Goal: Complete application form

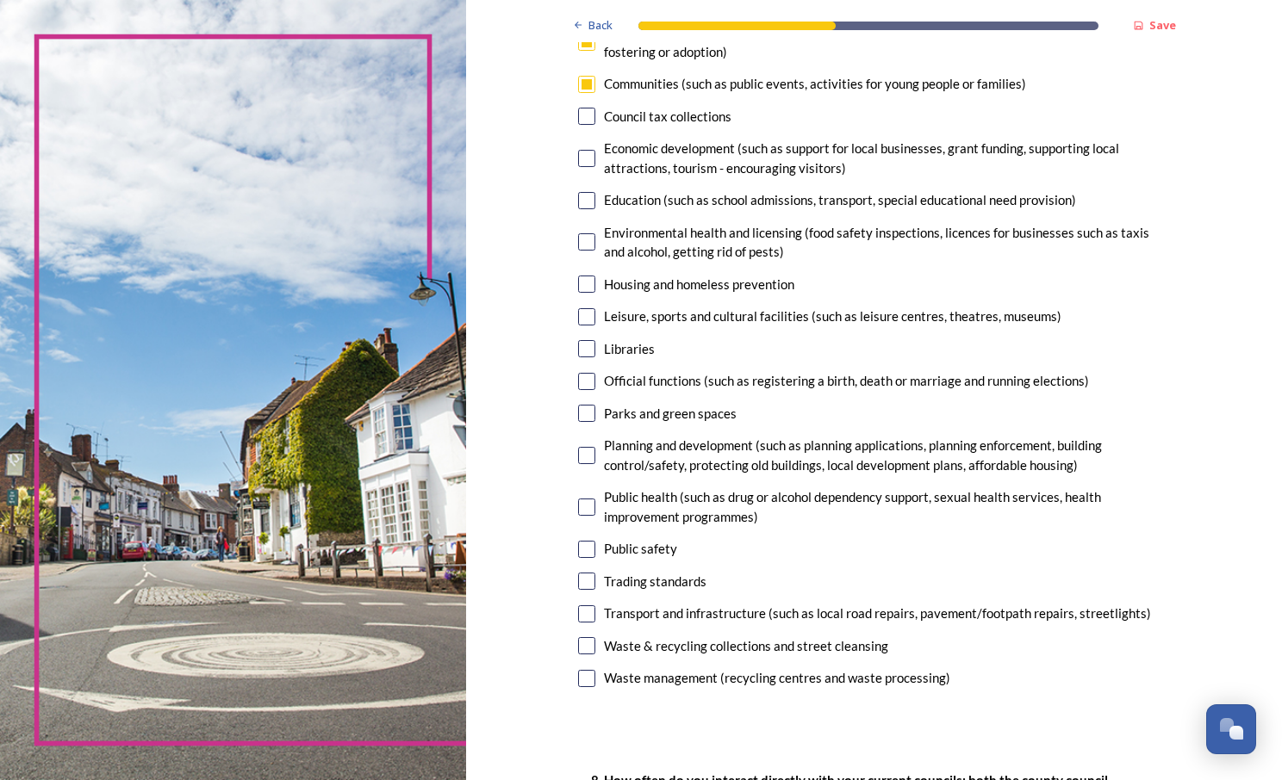
scroll to position [257, 0]
click at [581, 612] on input "checkbox" at bounding box center [586, 613] width 17 height 17
checkbox input "true"
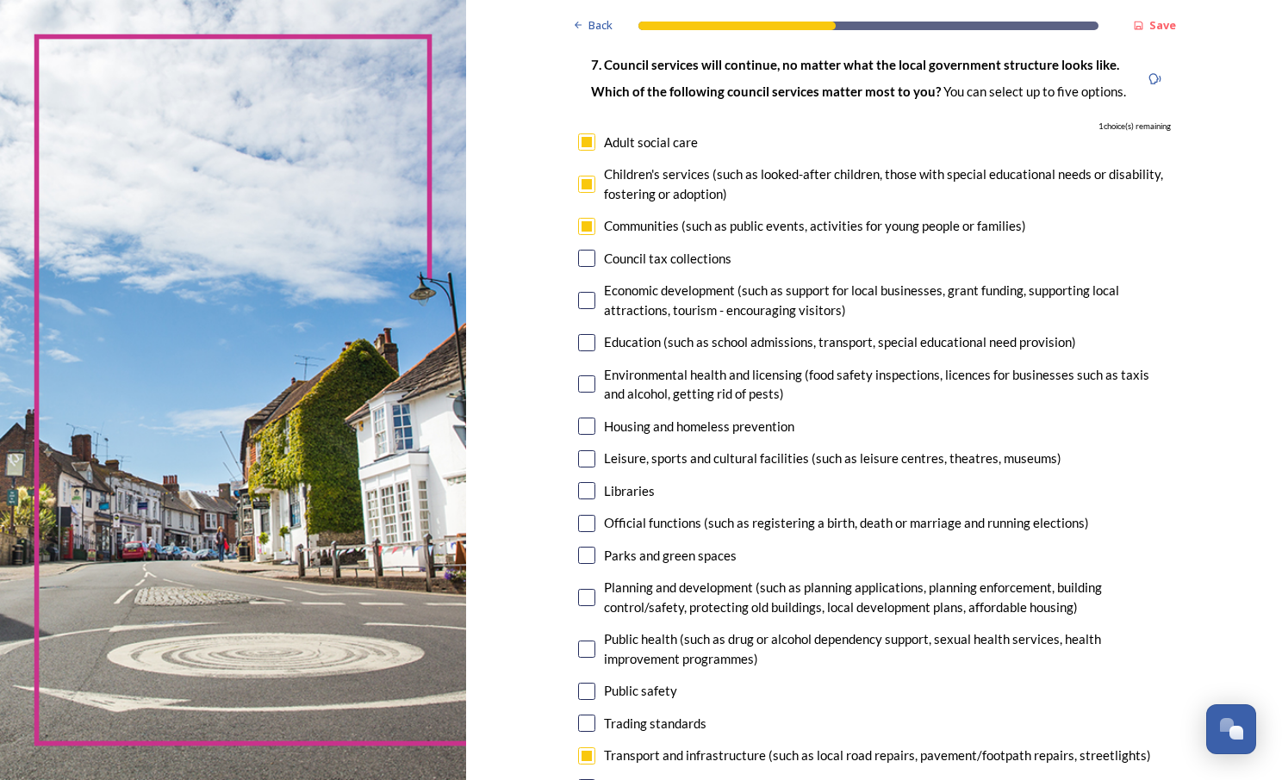
scroll to position [113, 0]
click at [581, 592] on input "checkbox" at bounding box center [586, 598] width 17 height 17
checkbox input "true"
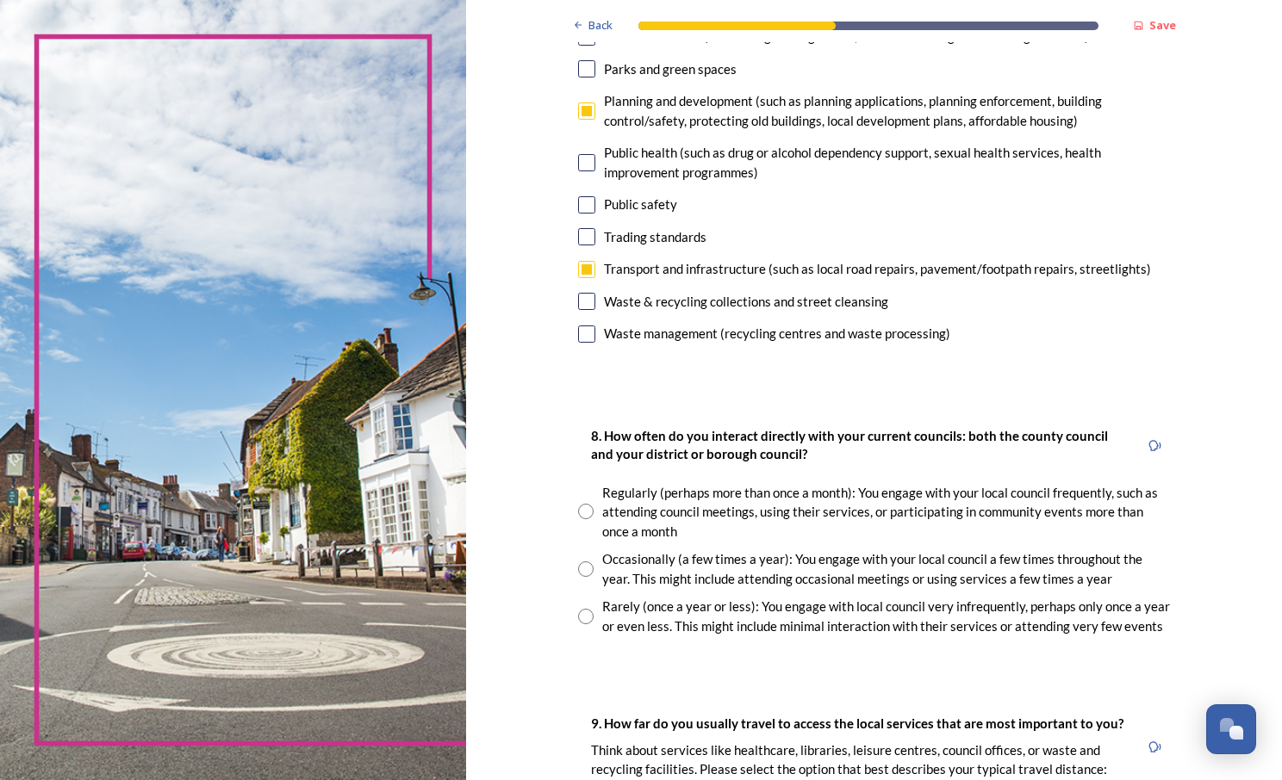
scroll to position [601, 0]
click at [827, 605] on div "Rarely (once a year or less): You engage with local council very infrequently, …" at bounding box center [886, 615] width 569 height 39
radio input "true"
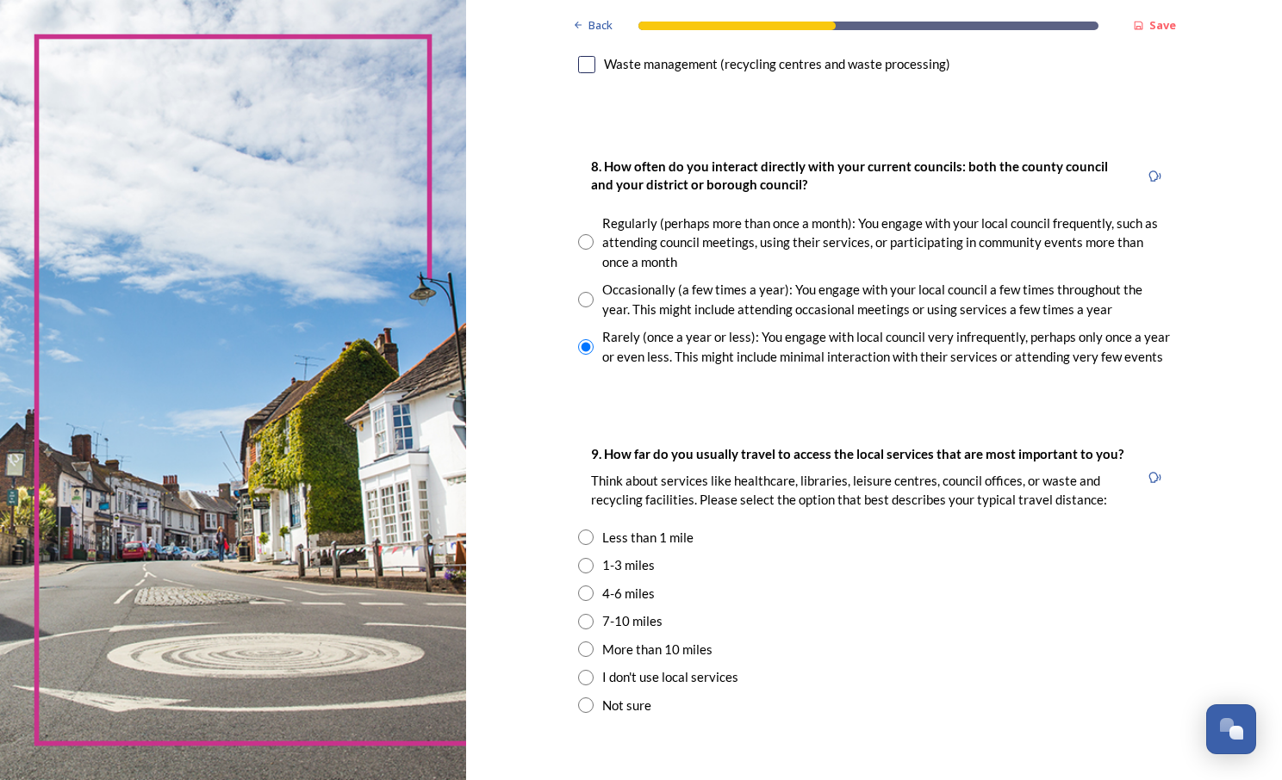
scroll to position [871, 0]
click at [664, 530] on div "Less than 1 mile" at bounding box center [647, 537] width 91 height 20
click at [638, 553] on div "9. How far do you usually travel to access the local services that are most imp…" at bounding box center [874, 579] width 620 height 306
click at [636, 562] on div "1-3 miles" at bounding box center [628, 565] width 53 height 20
radio input "false"
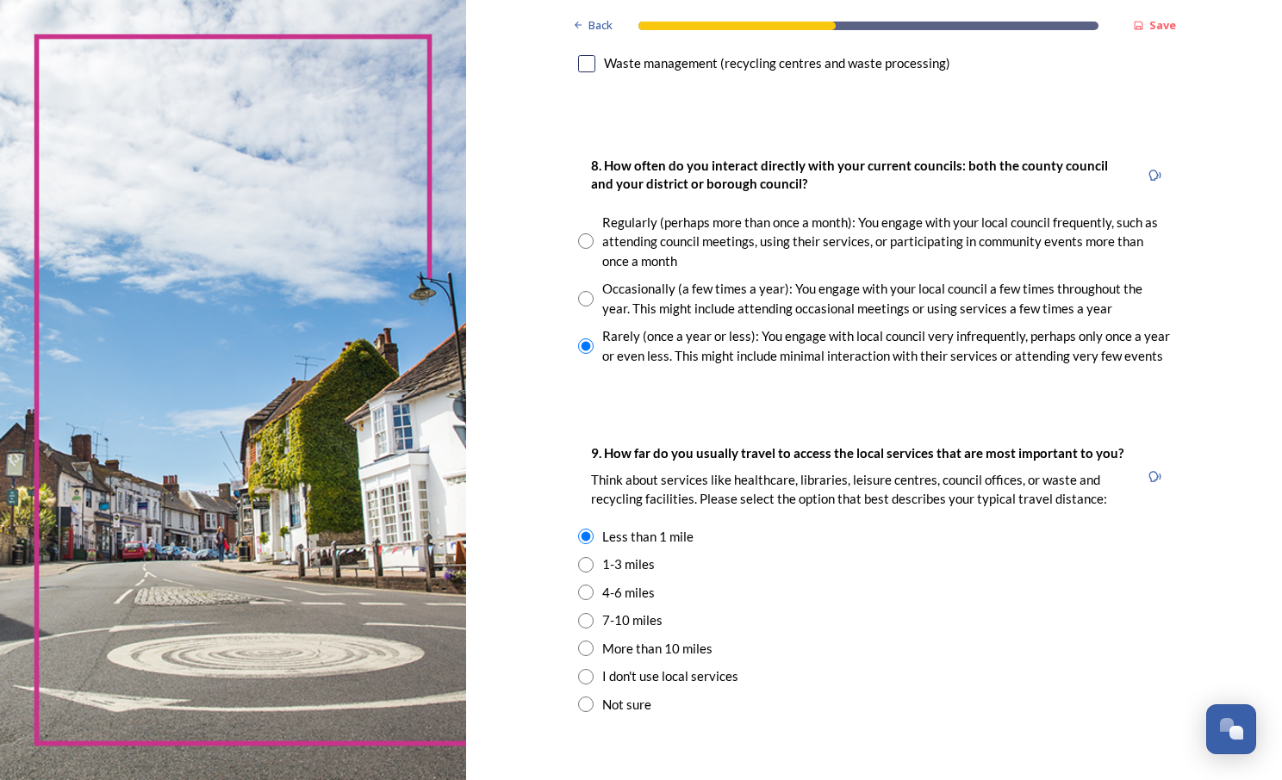
radio input "true"
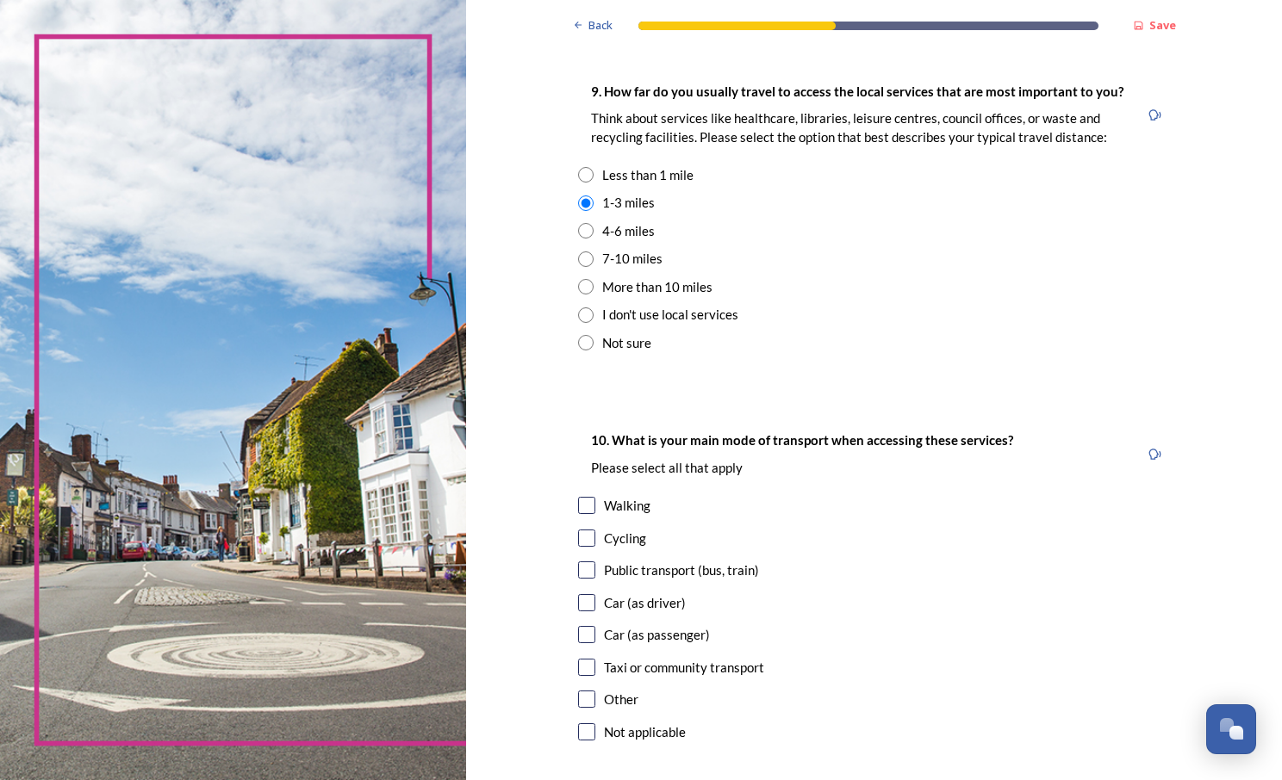
scroll to position [1241, 0]
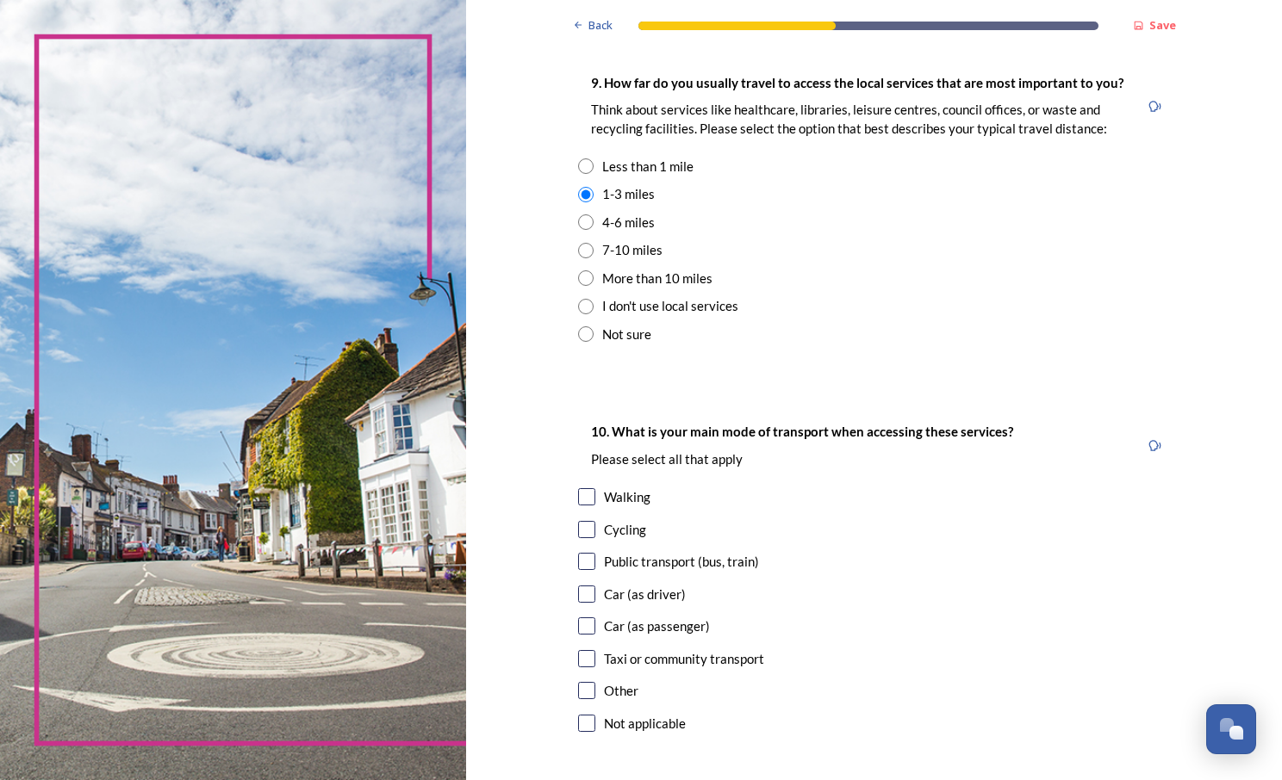
click at [671, 623] on div "Car (as passenger)" at bounding box center [657, 627] width 106 height 20
checkbox input "true"
click at [618, 496] on div "Walking" at bounding box center [627, 498] width 47 height 20
checkbox input "true"
click at [619, 597] on div "Car (as driver)" at bounding box center [645, 595] width 82 height 20
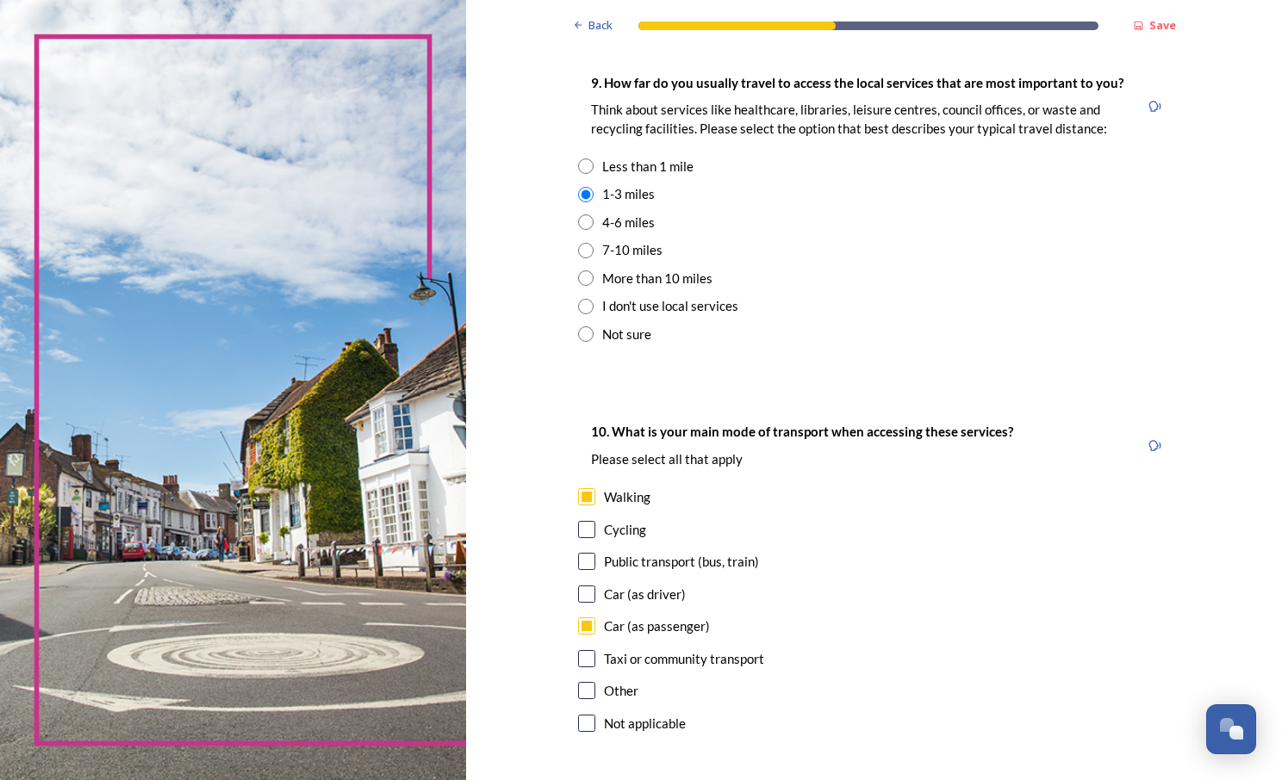
checkbox input "true"
click at [631, 560] on div "Public transport (bus, train)" at bounding box center [681, 562] width 155 height 20
checkbox input "true"
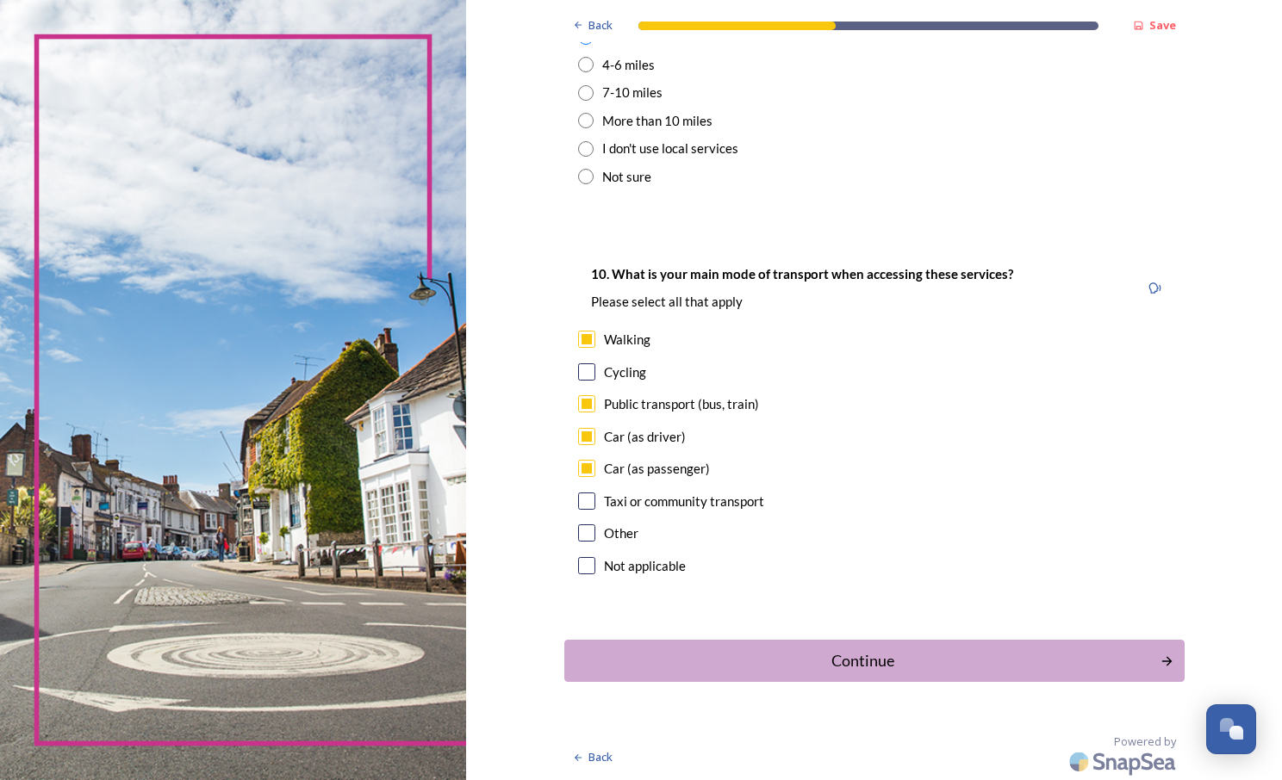
scroll to position [1400, 0]
click at [838, 672] on div "Continue" at bounding box center [863, 660] width 578 height 23
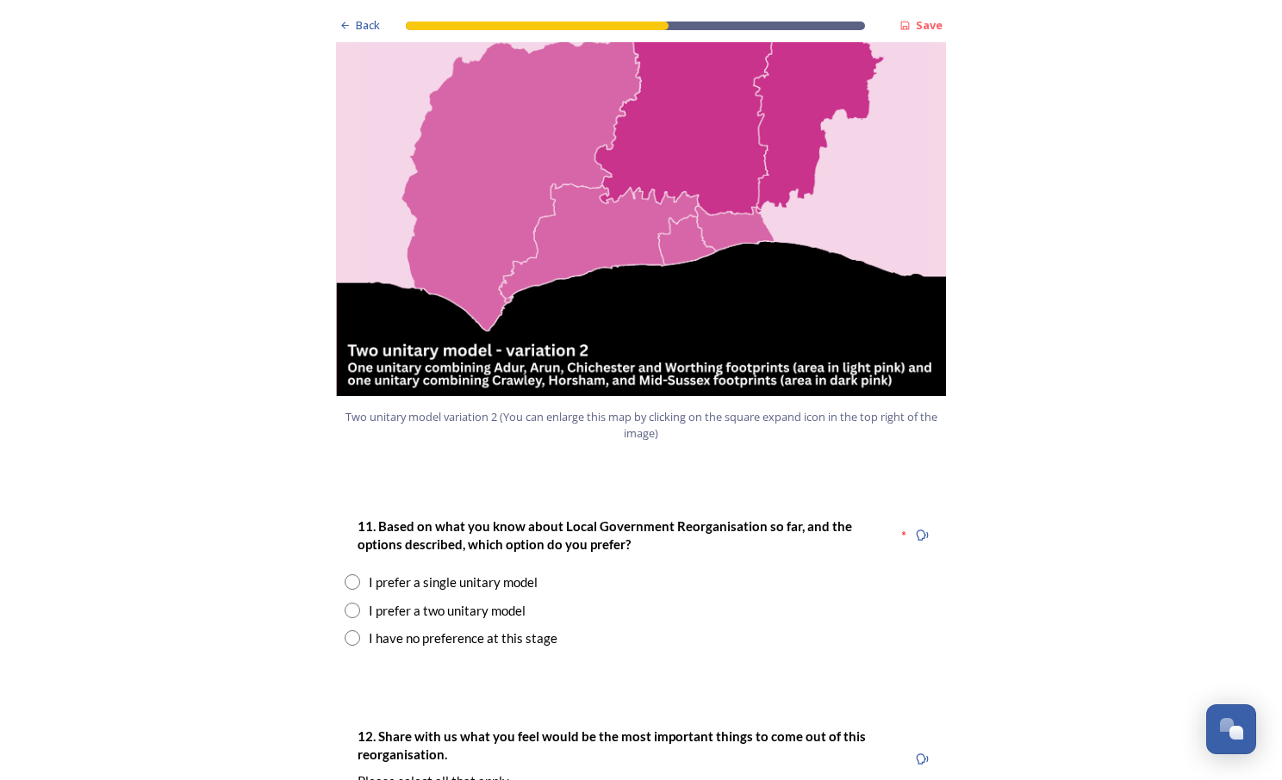
scroll to position [1895, 0]
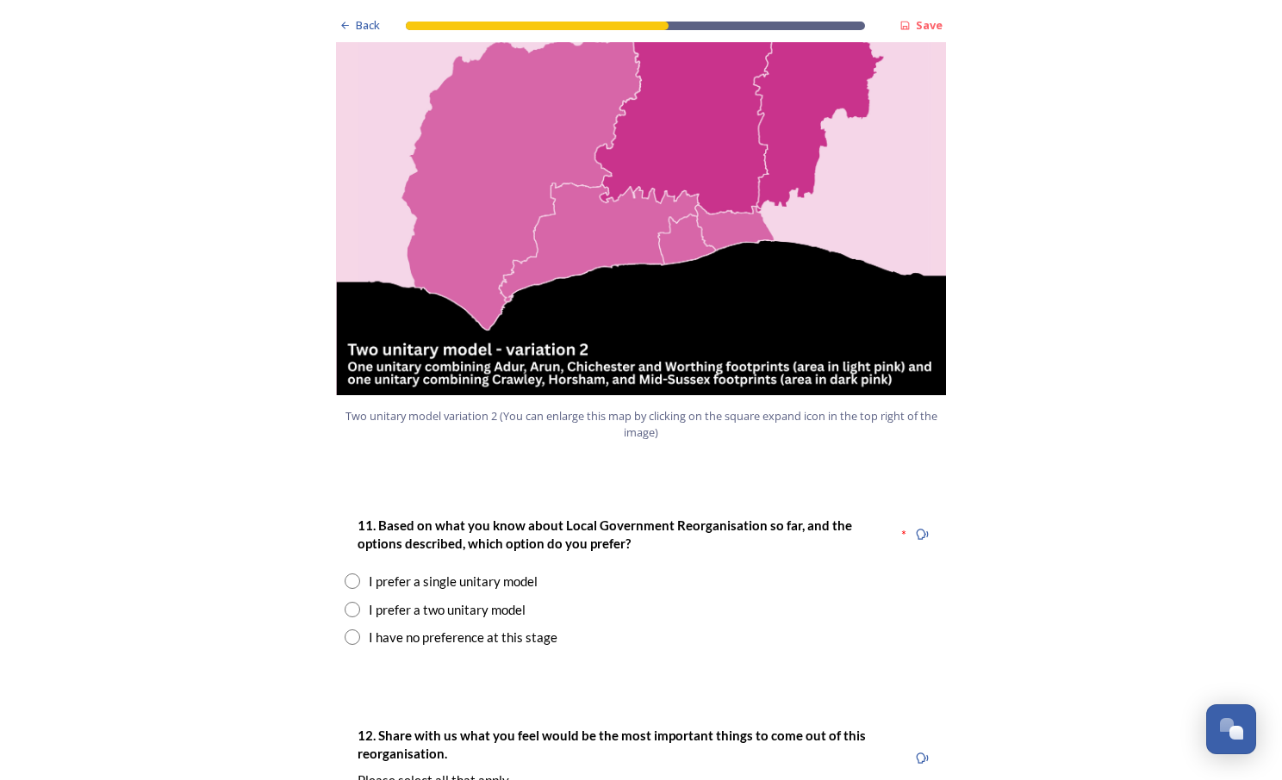
click at [493, 628] on div "I have no preference at this stage" at bounding box center [463, 638] width 189 height 20
radio input "true"
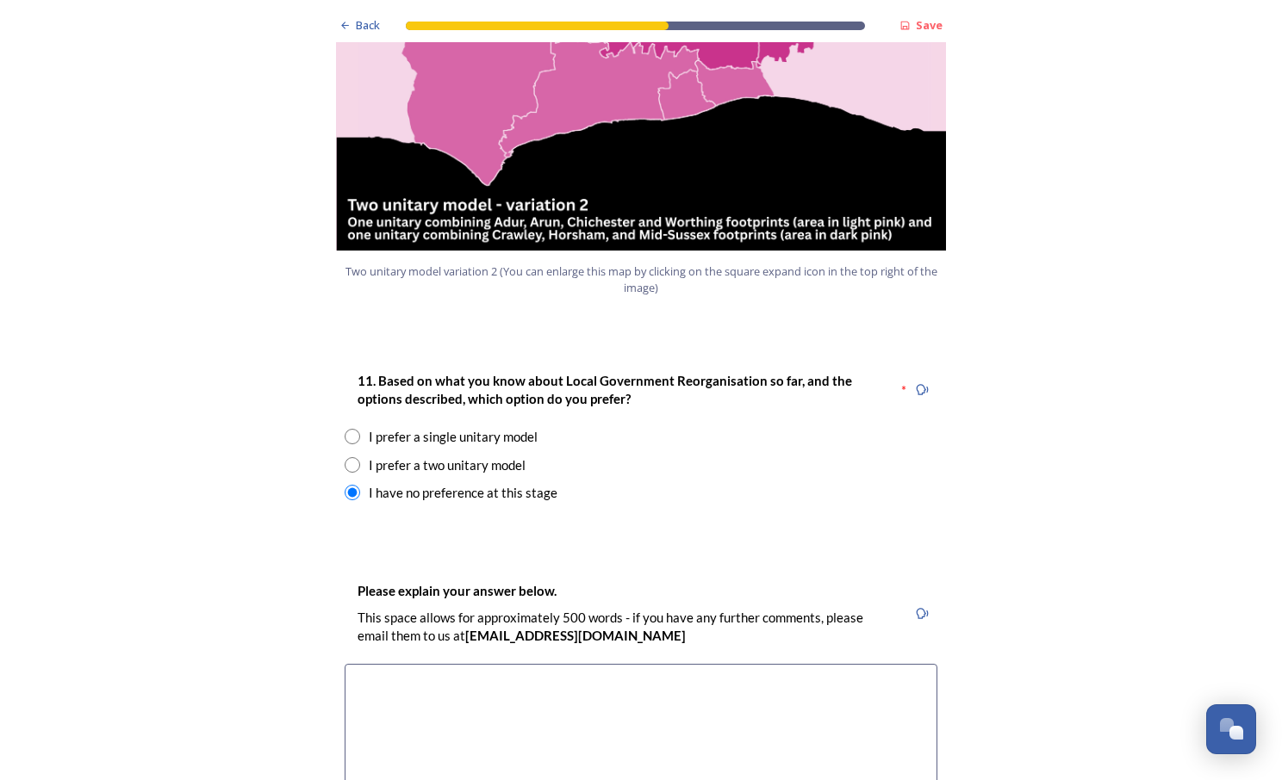
scroll to position [2053, 0]
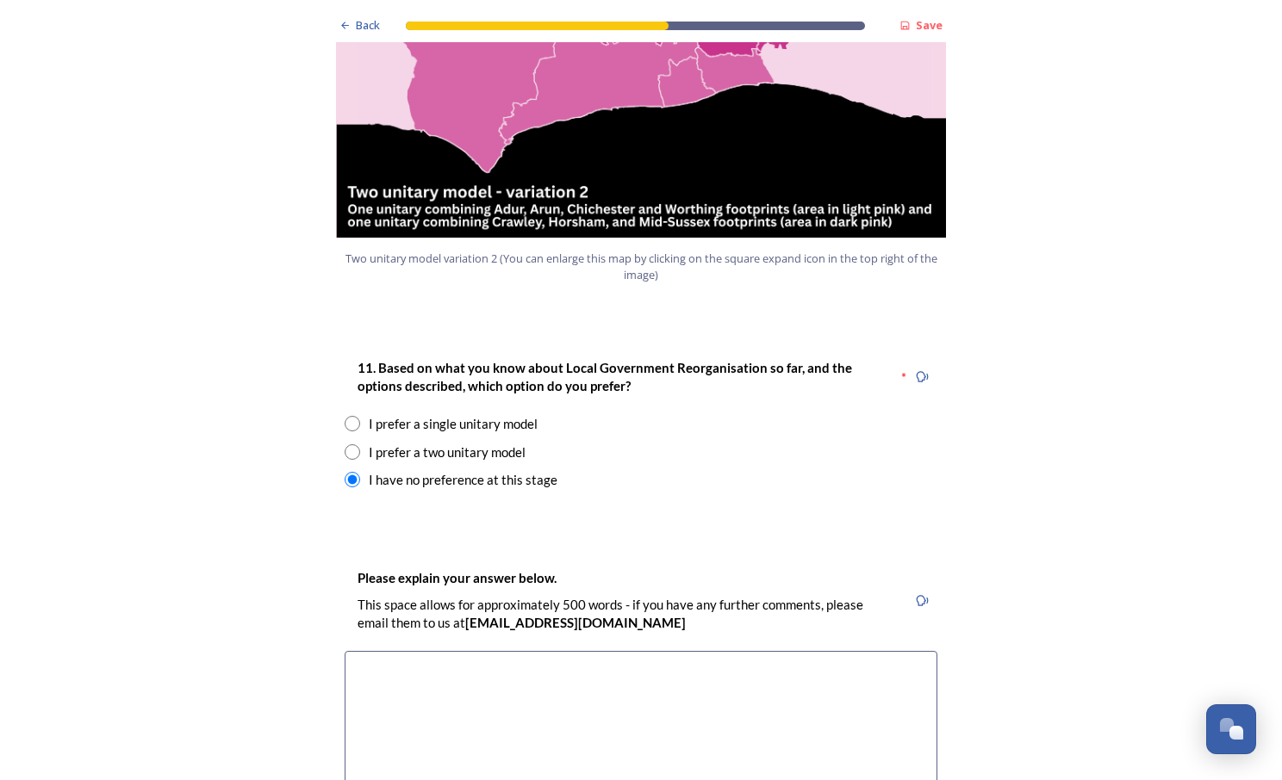
click at [526, 651] on textarea at bounding box center [641, 748] width 593 height 194
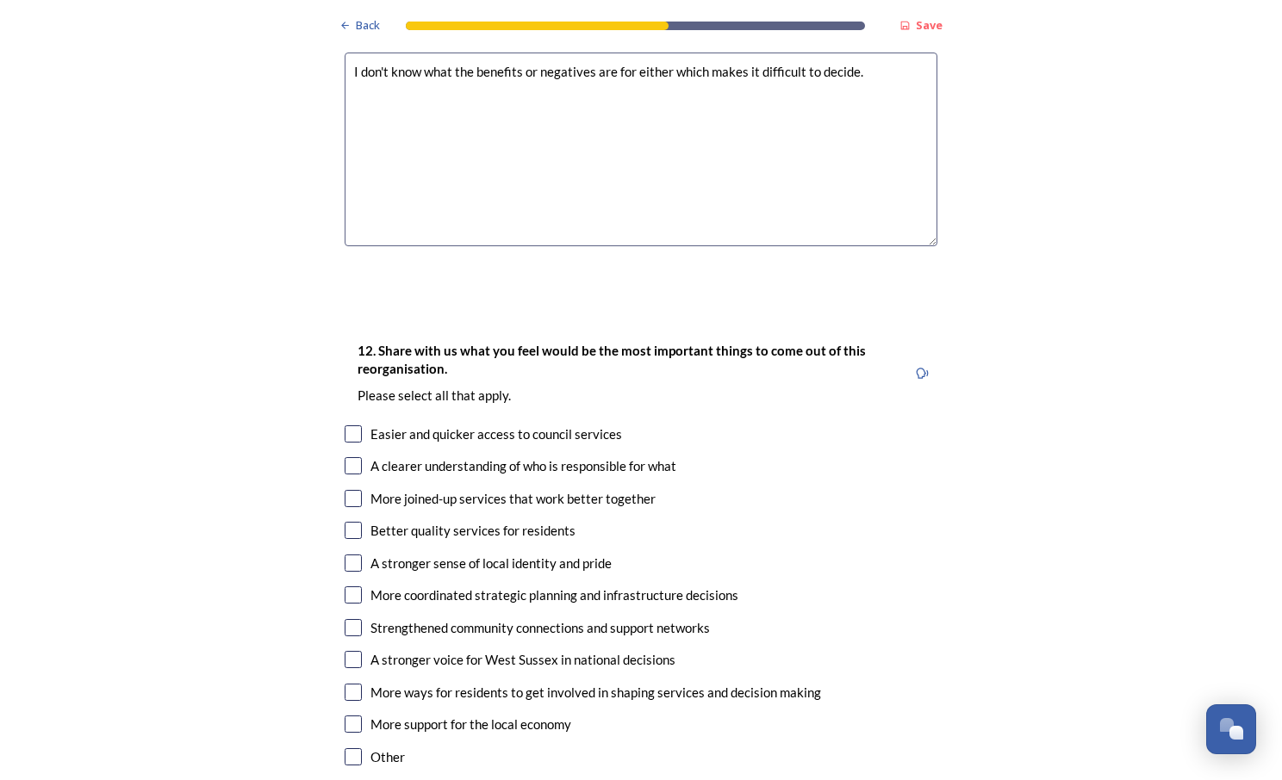
scroll to position [2661, 0]
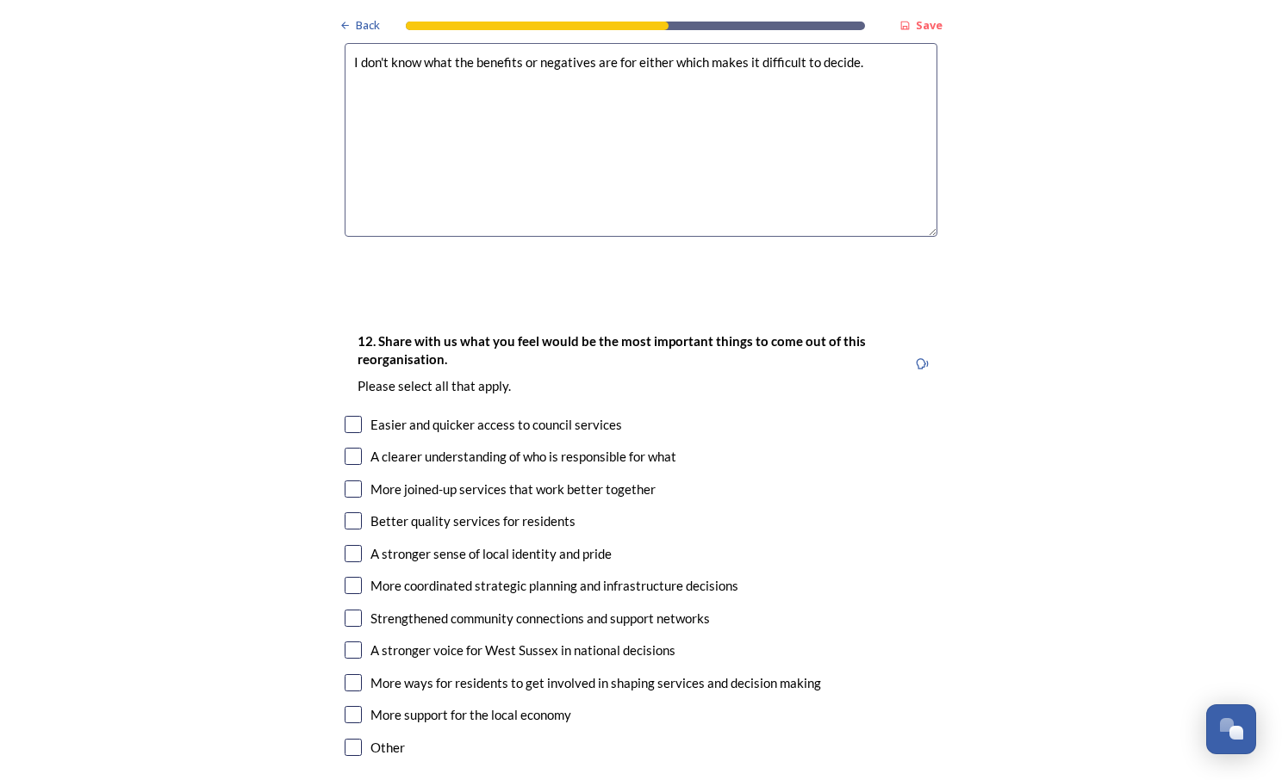
type textarea "I don't know what the benefits or negatives are for either which makes it diffi…"
click at [547, 447] on div "A clearer understanding of who is responsible for what" at bounding box center [523, 457] width 306 height 20
checkbox input "true"
click at [412, 480] on div "More joined-up services that work better together" at bounding box center [512, 490] width 285 height 20
checkbox input "true"
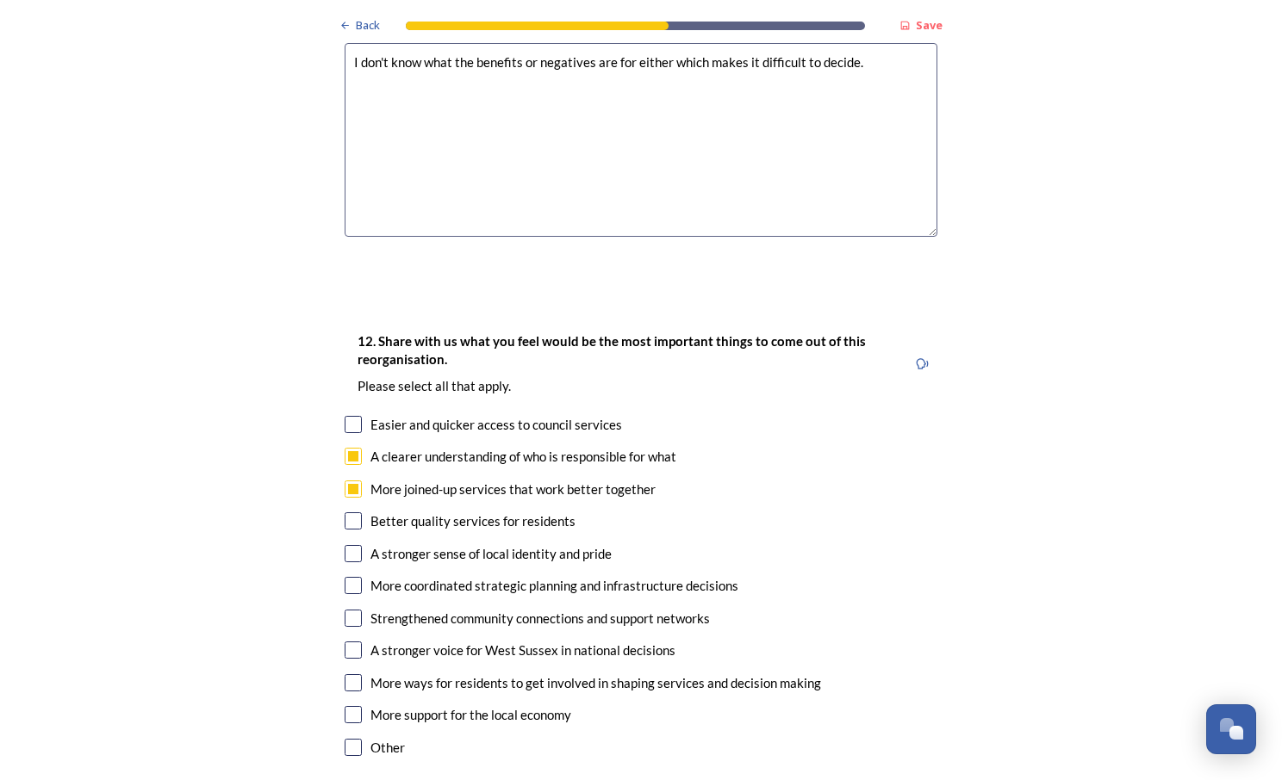
click at [427, 512] on div "Better quality services for residents" at bounding box center [472, 522] width 205 height 20
checkbox input "true"
click at [438, 576] on div "More coordinated strategic planning and infrastructure decisions" at bounding box center [554, 586] width 368 height 20
checkbox input "true"
click at [443, 609] on div "Strengthened community connections and support networks" at bounding box center [539, 619] width 339 height 20
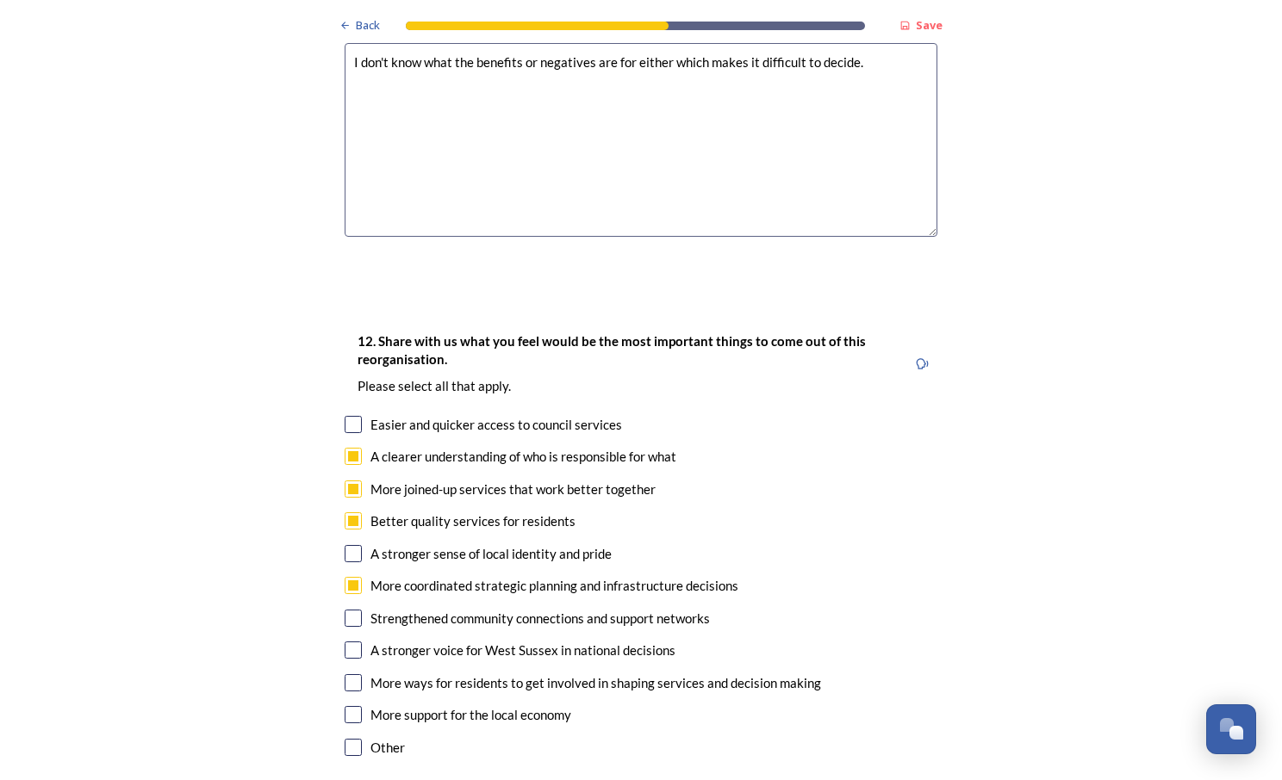
checkbox input "true"
click at [450, 641] on div "A stronger voice for West Sussex in national decisions" at bounding box center [522, 651] width 305 height 20
checkbox input "true"
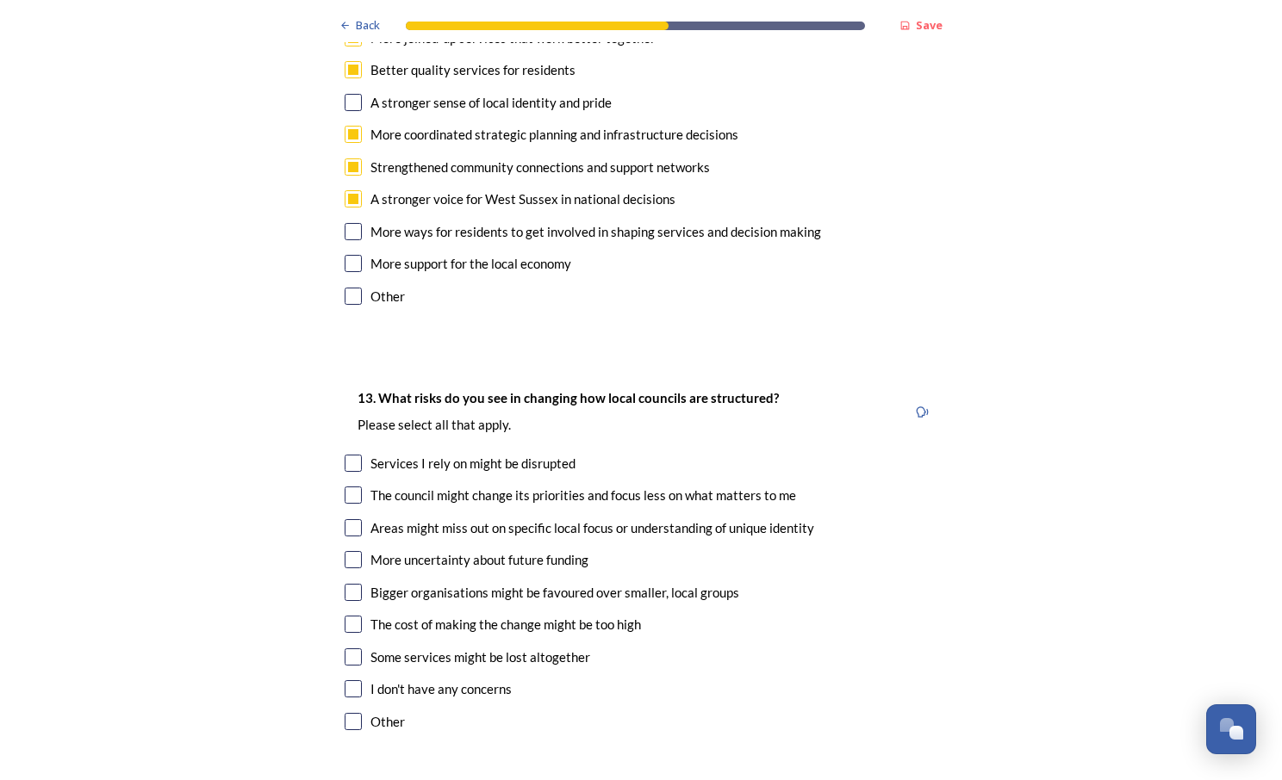
scroll to position [3113, 0]
click at [502, 518] on div "Areas might miss out on specific local focus or understanding of unique identity" at bounding box center [592, 528] width 444 height 20
checkbox input "true"
click at [502, 550] on div "More uncertainty about future funding" at bounding box center [479, 560] width 218 height 20
checkbox input "true"
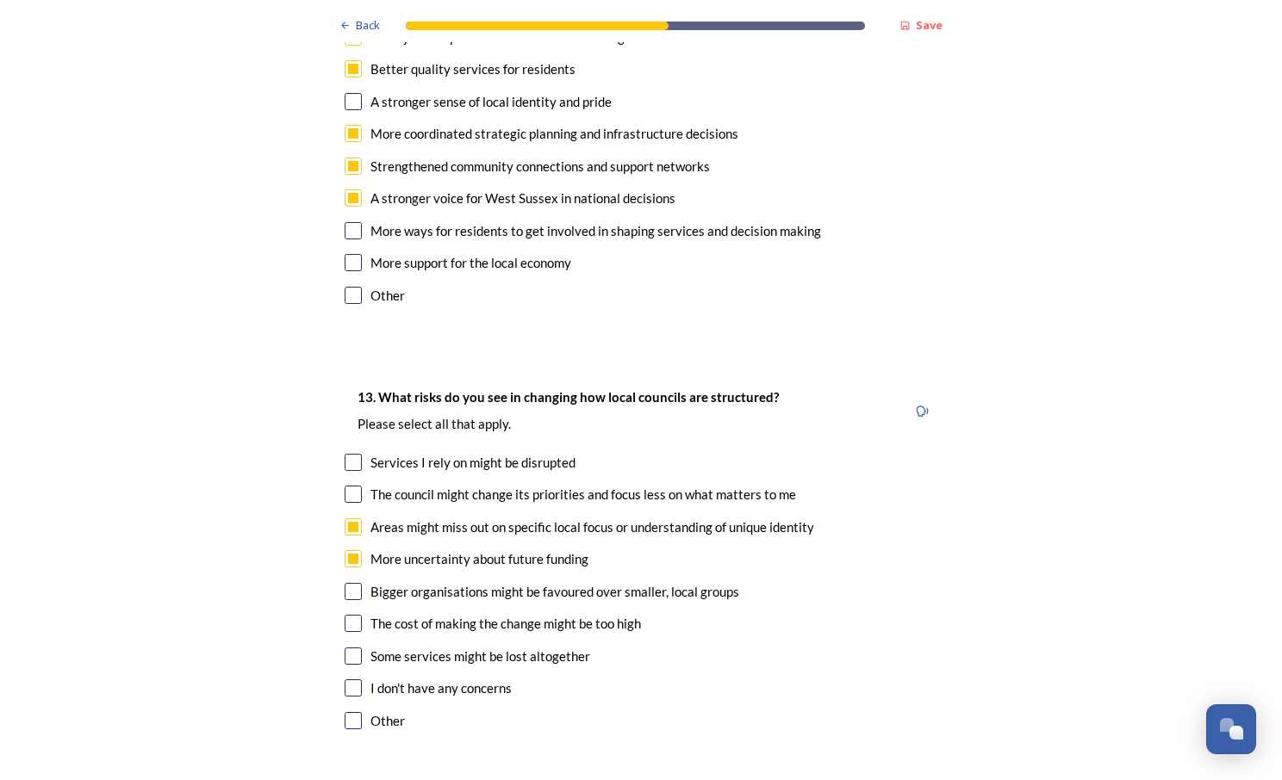
click at [510, 647] on div "Some services might be lost altogether" at bounding box center [480, 657] width 220 height 20
checkbox input "true"
click at [382, 711] on div "Other" at bounding box center [387, 721] width 34 height 20
checkbox input "true"
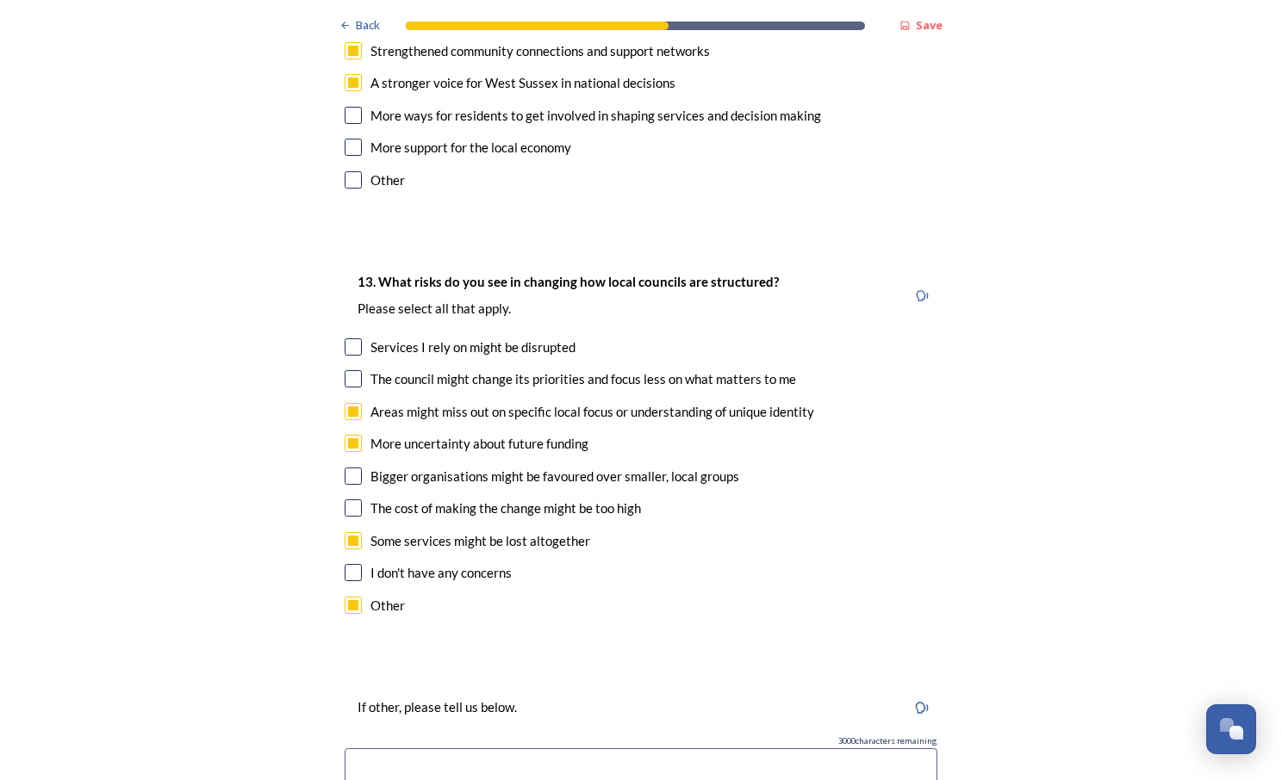
scroll to position [3229, 0]
click at [529, 748] on input at bounding box center [641, 768] width 593 height 40
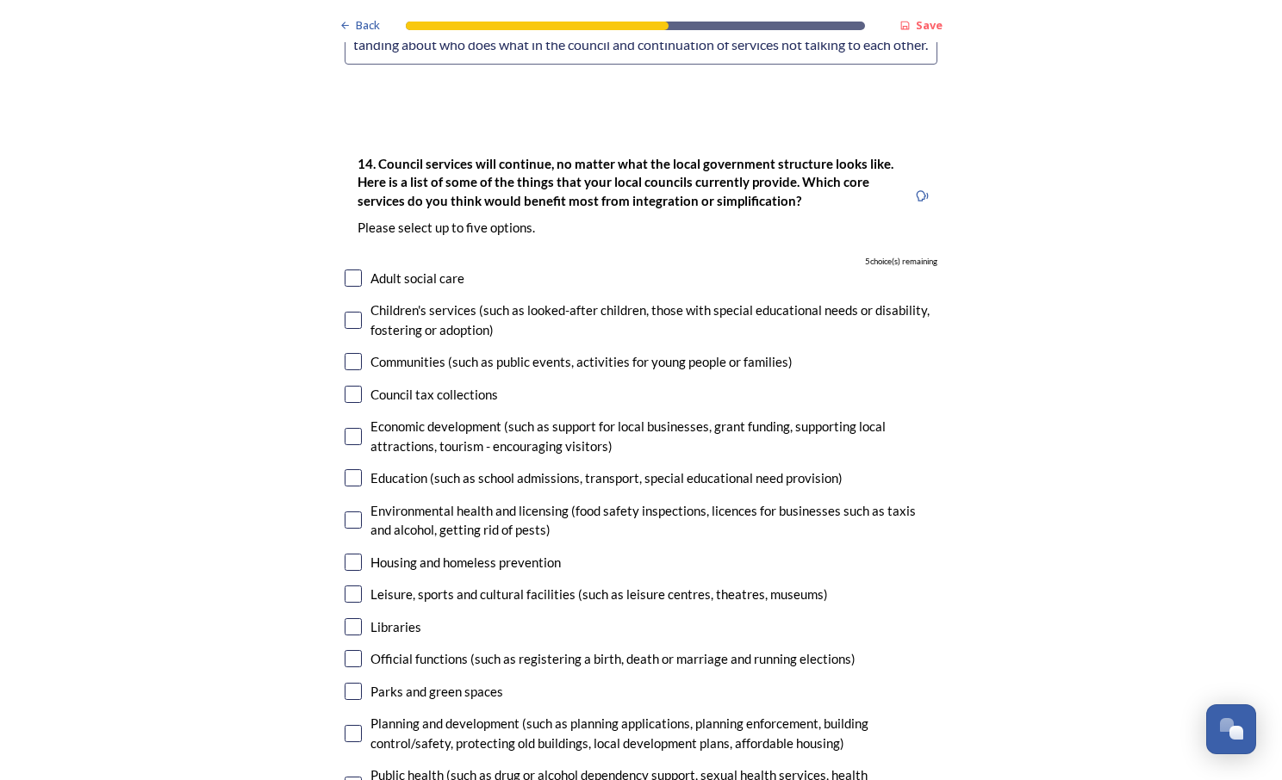
scroll to position [3953, 0]
type input "Loss of jobs, more misunderstanding about who does what in the council and cont…"
click at [515, 468] on div "Education (such as school admissions, transport, special educational need provi…" at bounding box center [606, 478] width 472 height 20
checkbox input "true"
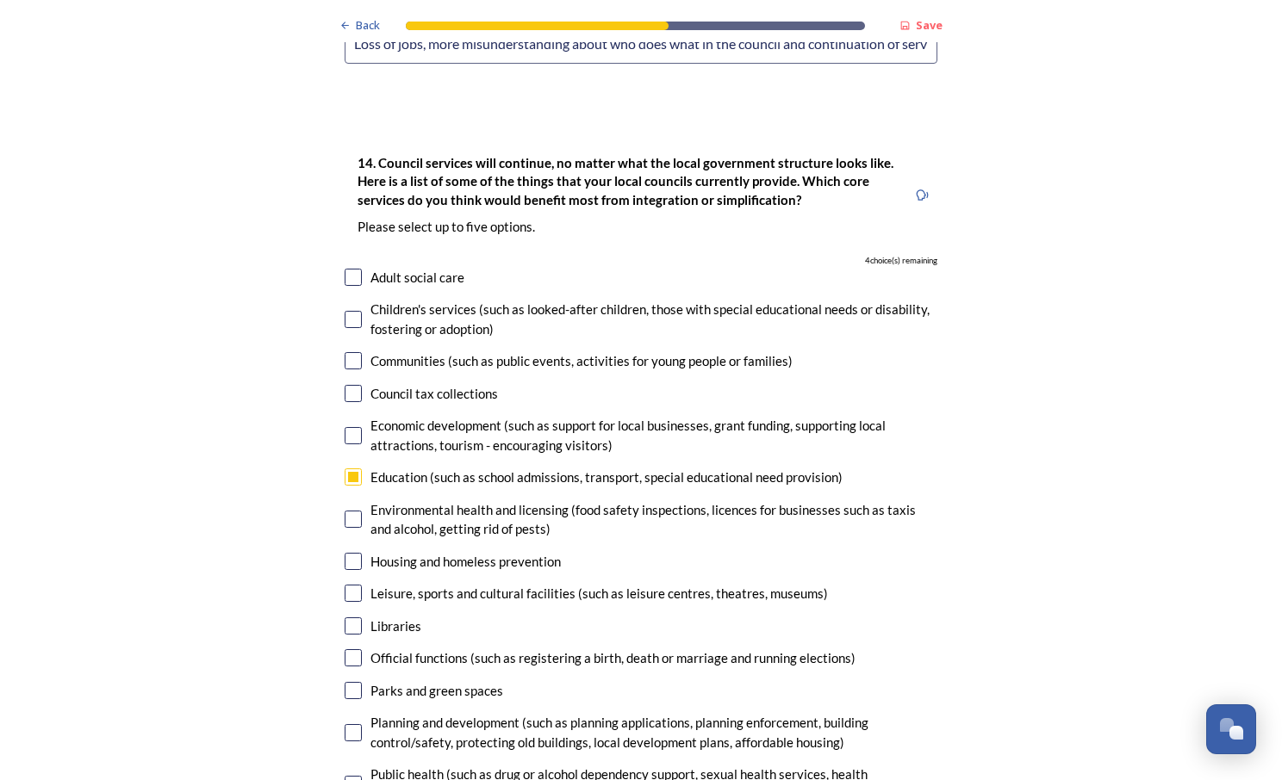
click at [484, 552] on div "Housing and homeless prevention" at bounding box center [465, 562] width 190 height 20
checkbox input "true"
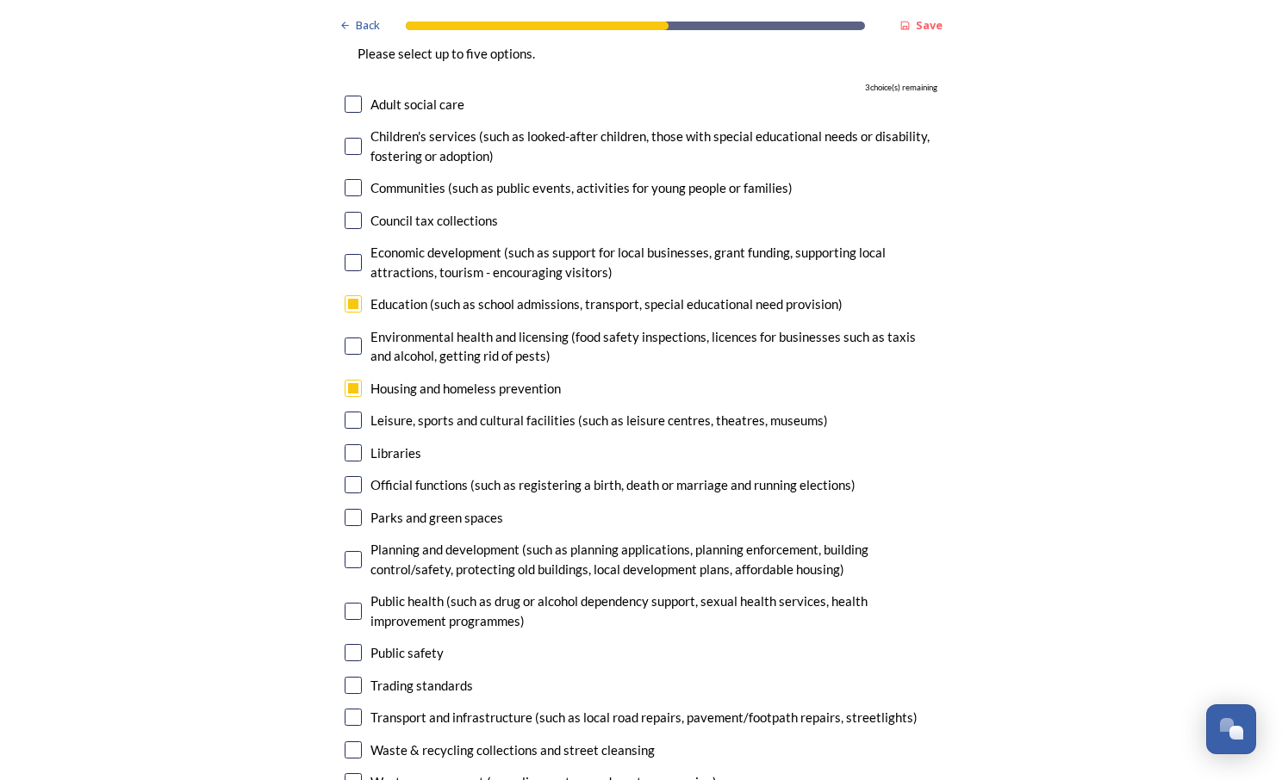
scroll to position [4127, 0]
click at [484, 539] on div "Planning and development (such as planning applications, planning enforcement, …" at bounding box center [653, 558] width 567 height 39
checkbox input "true"
click at [455, 707] on div "Transport and infrastructure (such as local road repairs, pavement/footpath rep…" at bounding box center [643, 717] width 547 height 20
checkbox input "true"
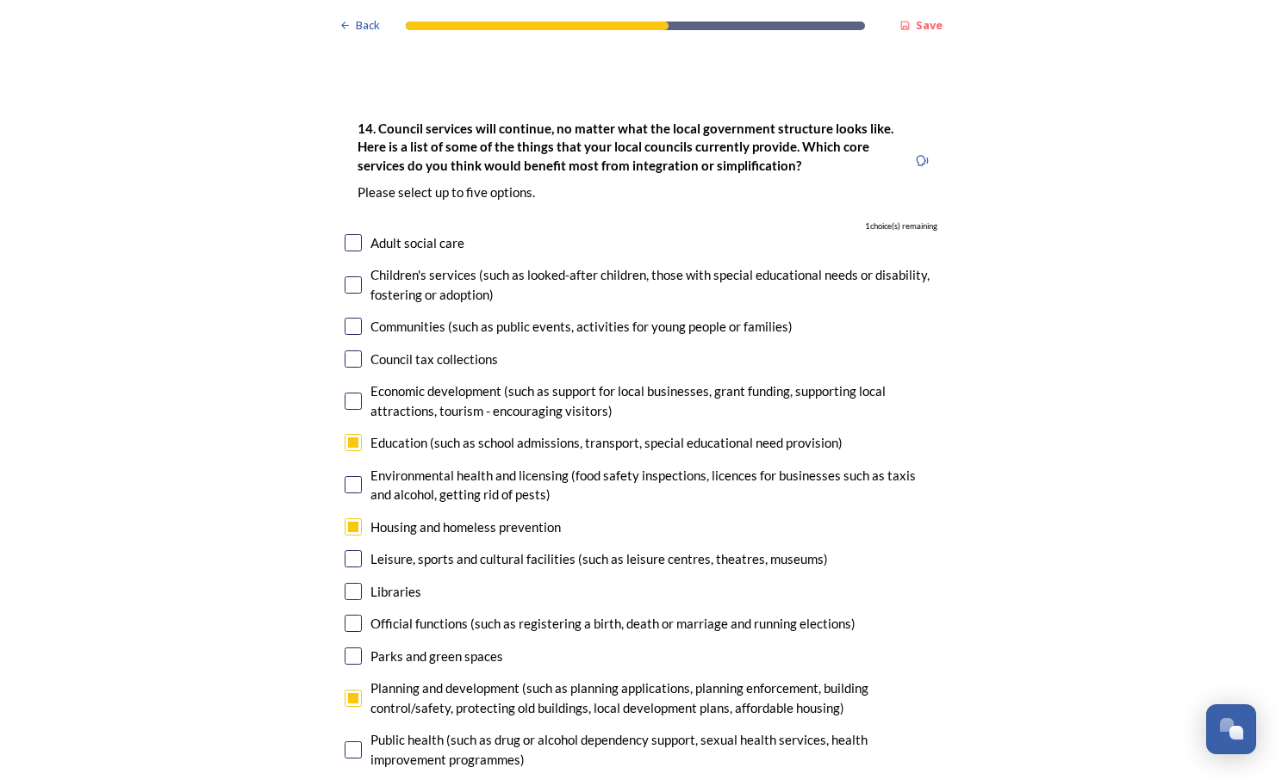
scroll to position [3986, 0]
click at [446, 235] on div "Adult social care" at bounding box center [417, 245] width 94 height 20
checkbox input "true"
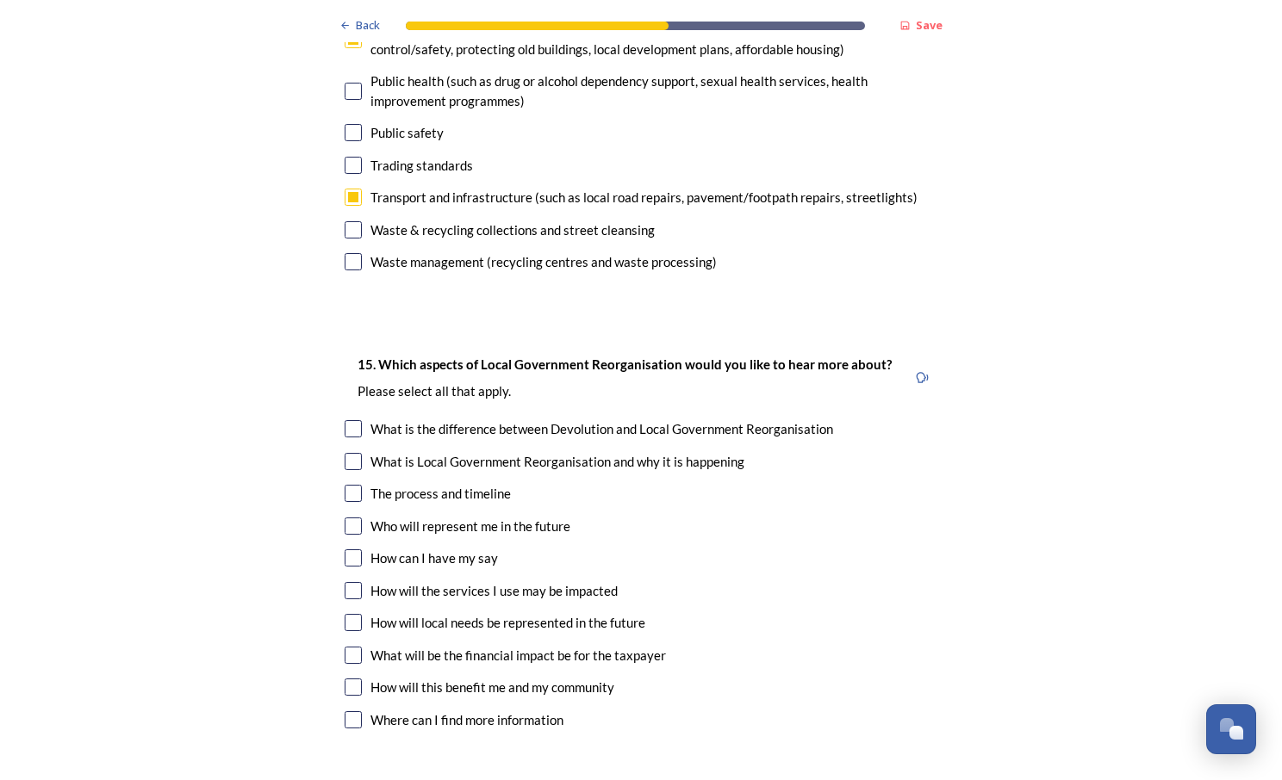
scroll to position [4677, 0]
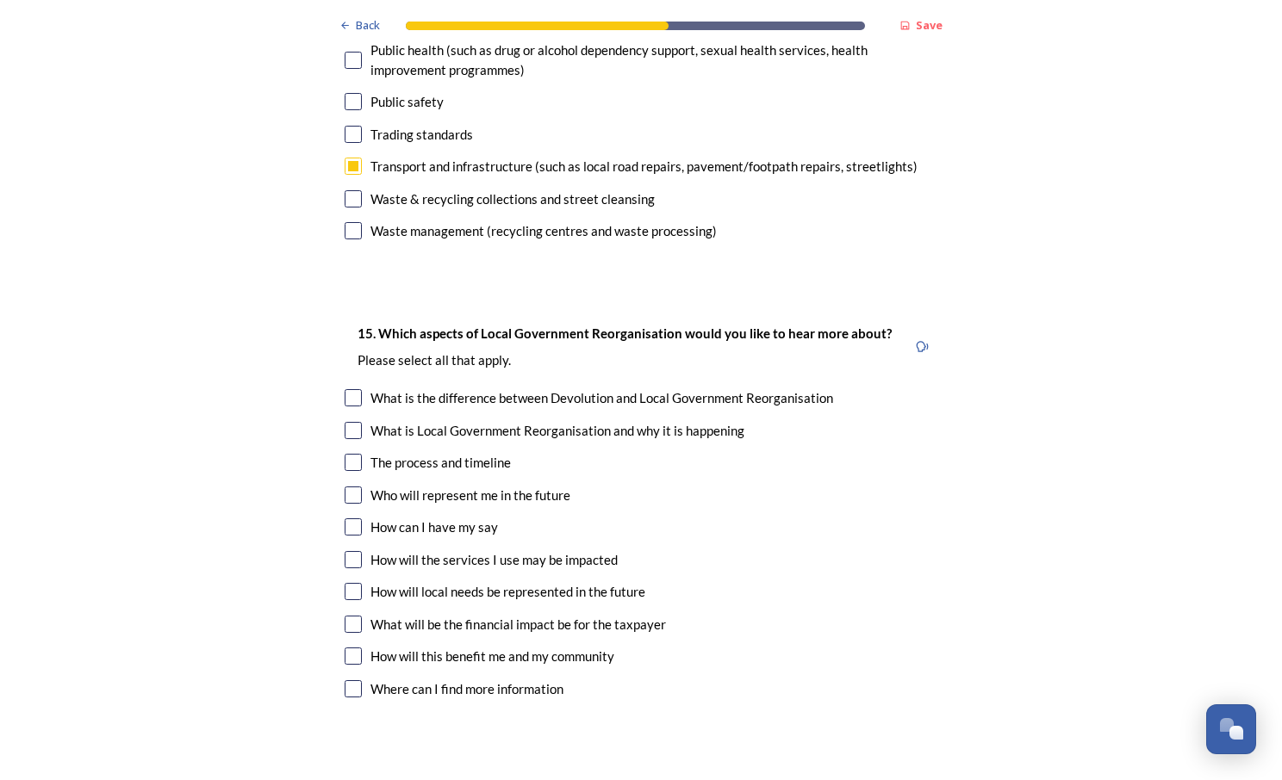
click at [682, 388] on div "What is the difference between Devolution and Local Government Reorganisation" at bounding box center [601, 398] width 463 height 20
checkbox input "true"
click at [645, 421] on div "What is Local Government Reorganisation and why it is happening" at bounding box center [557, 431] width 374 height 20
checkbox input "true"
click at [480, 453] on div "The process and timeline" at bounding box center [440, 463] width 140 height 20
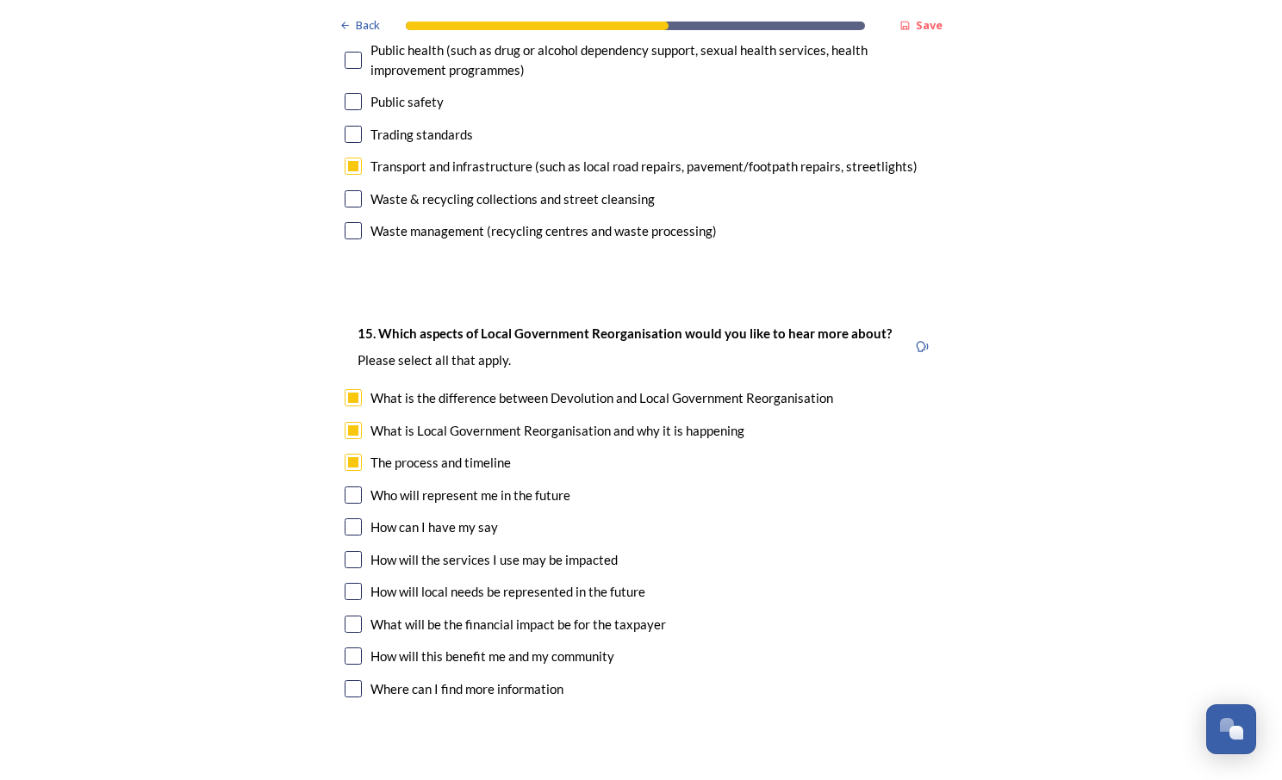
checkbox input "true"
click at [468, 486] on div "Who will represent me in the future" at bounding box center [470, 496] width 200 height 20
checkbox input "true"
click at [467, 550] on div "How will the services I use may be impacted" at bounding box center [493, 560] width 247 height 20
checkbox input "true"
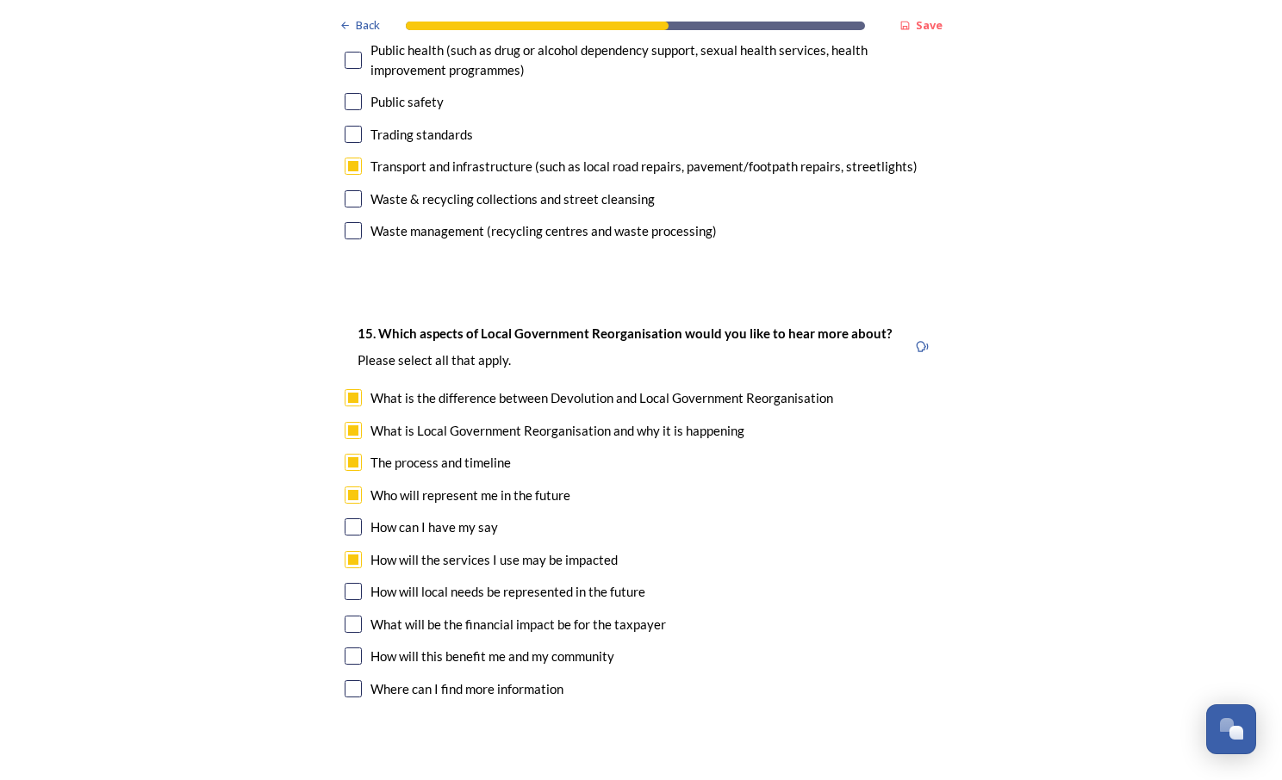
click at [475, 518] on div "How can I have my say" at bounding box center [433, 528] width 127 height 20
checkbox input "true"
click at [478, 582] on div "How will local needs be represented in the future" at bounding box center [507, 592] width 275 height 20
checkbox input "true"
click at [471, 615] on div "What will be the financial impact be for the taxpayer" at bounding box center [517, 625] width 295 height 20
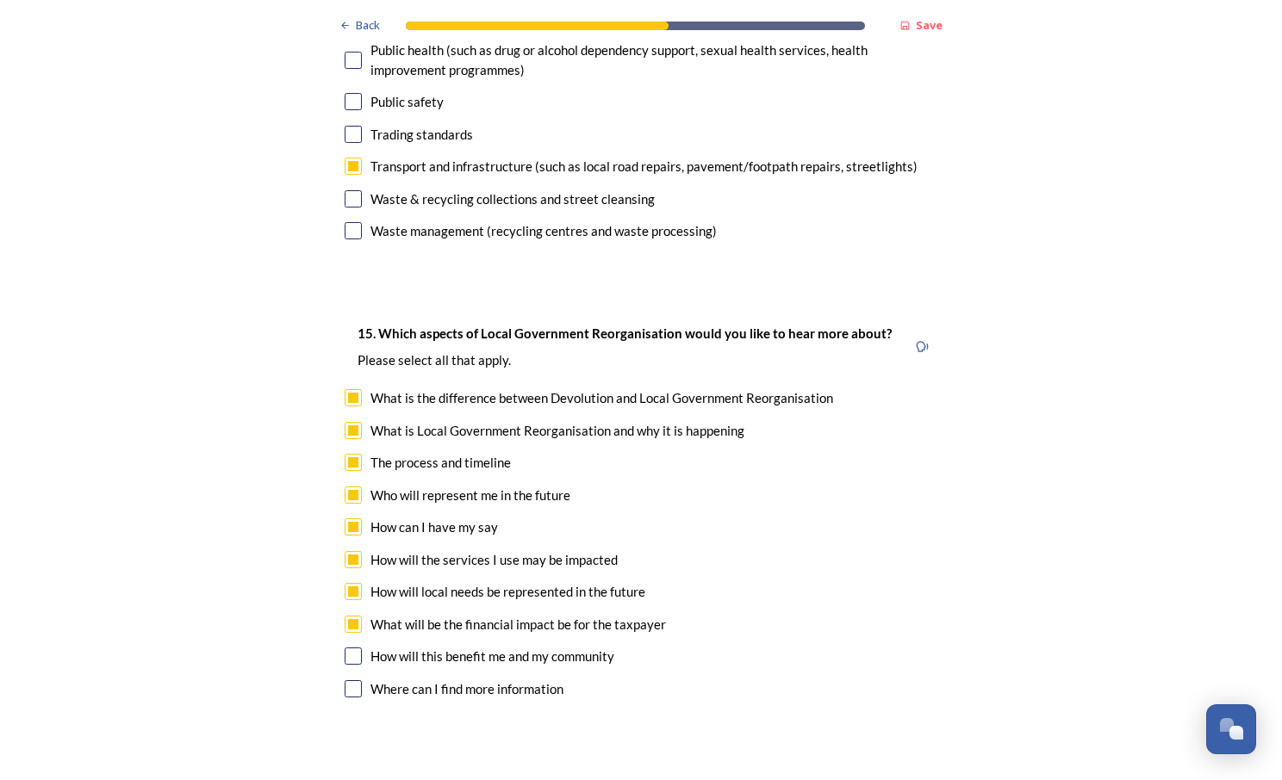
checkbox input "true"
click at [471, 647] on div "How will this benefit me and my community" at bounding box center [492, 657] width 244 height 20
checkbox input "true"
click at [471, 680] on div "Where can I find more information" at bounding box center [466, 690] width 193 height 20
checkbox input "true"
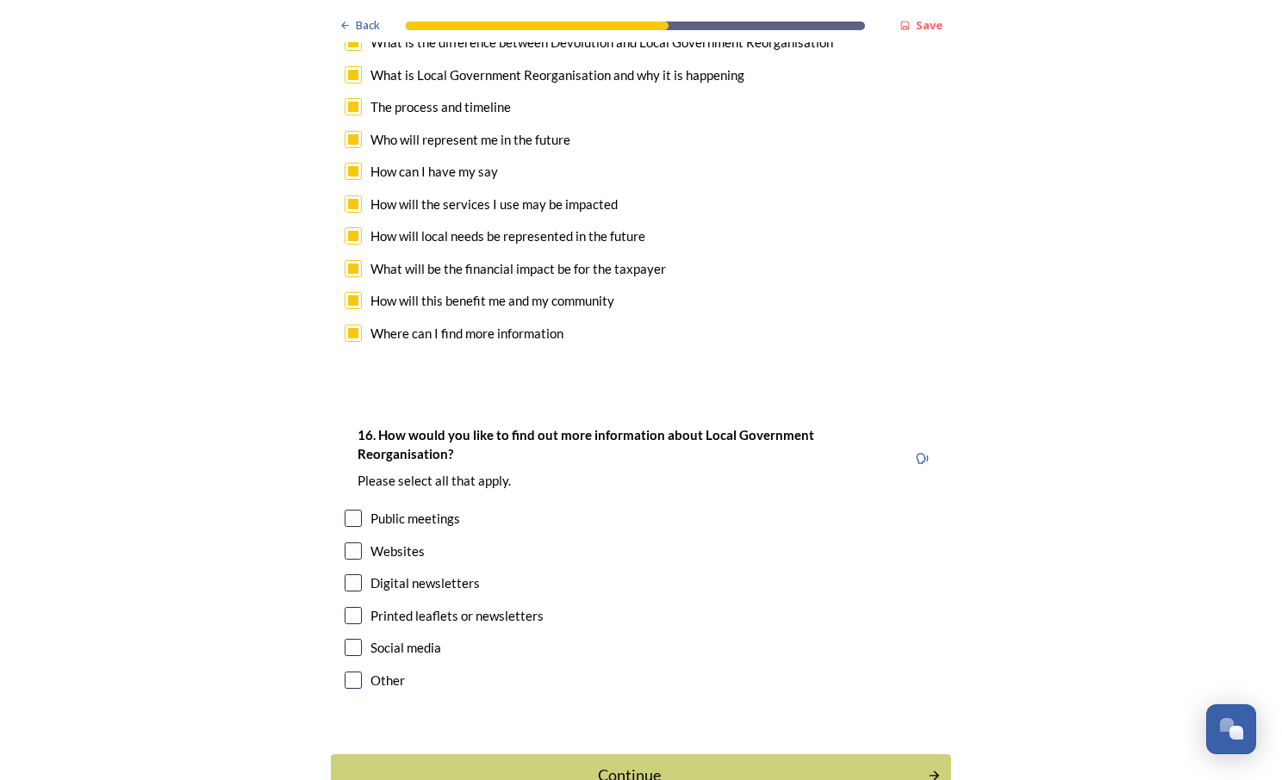
scroll to position [5034, 0]
click at [402, 541] on div "Websites" at bounding box center [397, 551] width 54 height 20
checkbox input "true"
click at [399, 637] on div "Social media" at bounding box center [405, 647] width 71 height 20
checkbox input "true"
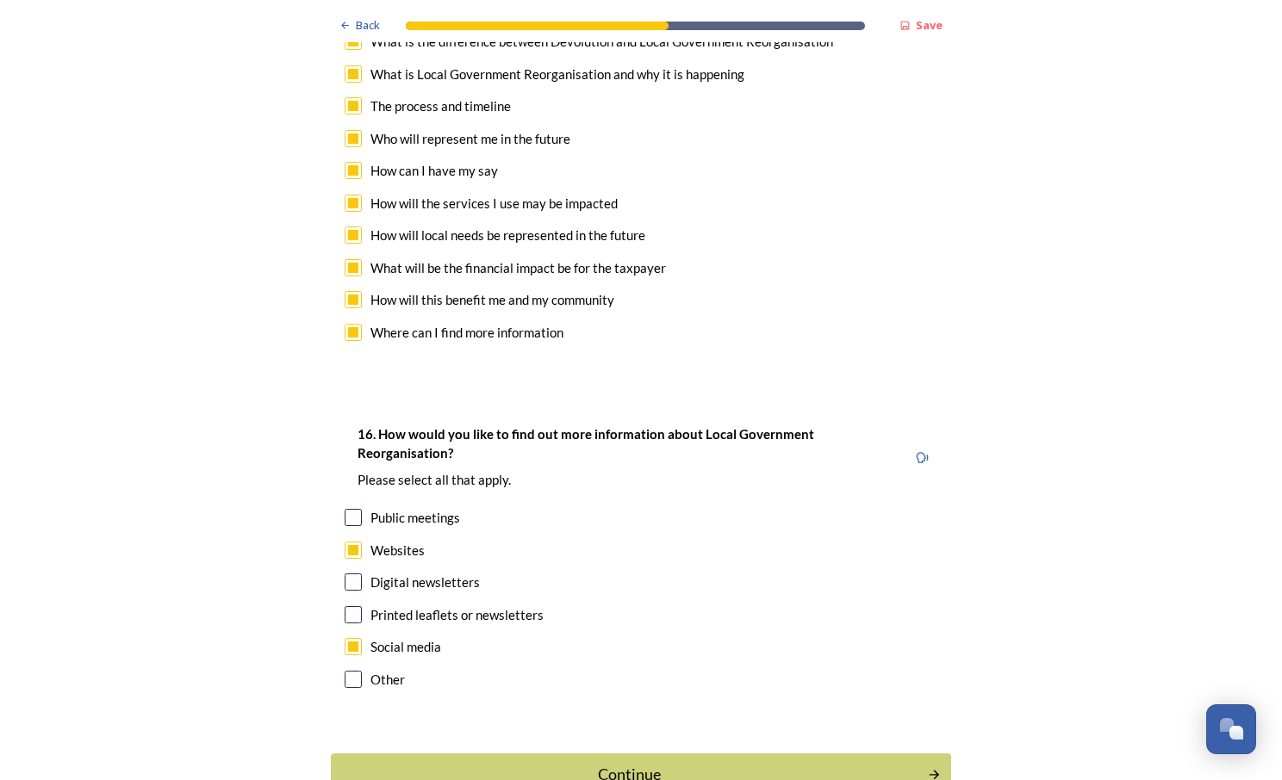
click at [390, 670] on div "Other" at bounding box center [387, 680] width 34 height 20
checkbox input "true"
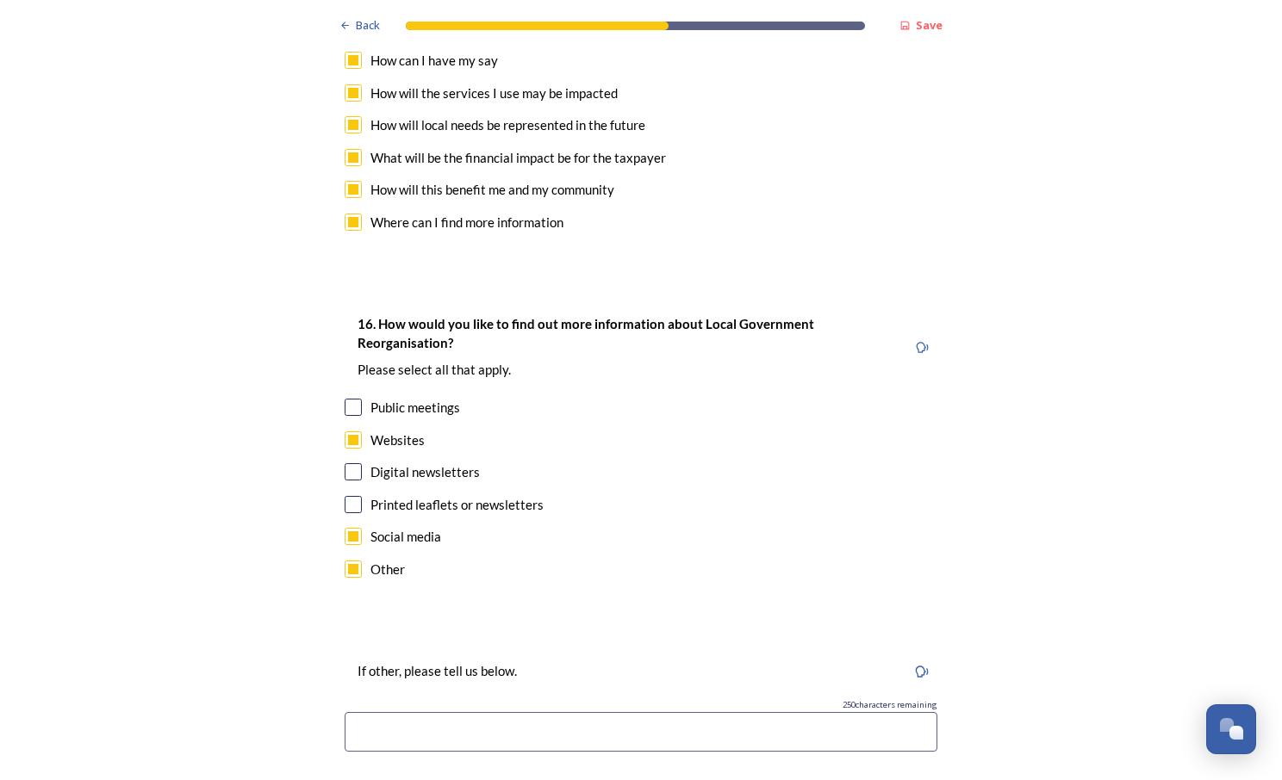
scroll to position [5145, 0]
click at [402, 711] on input at bounding box center [641, 731] width 593 height 40
type input "I"
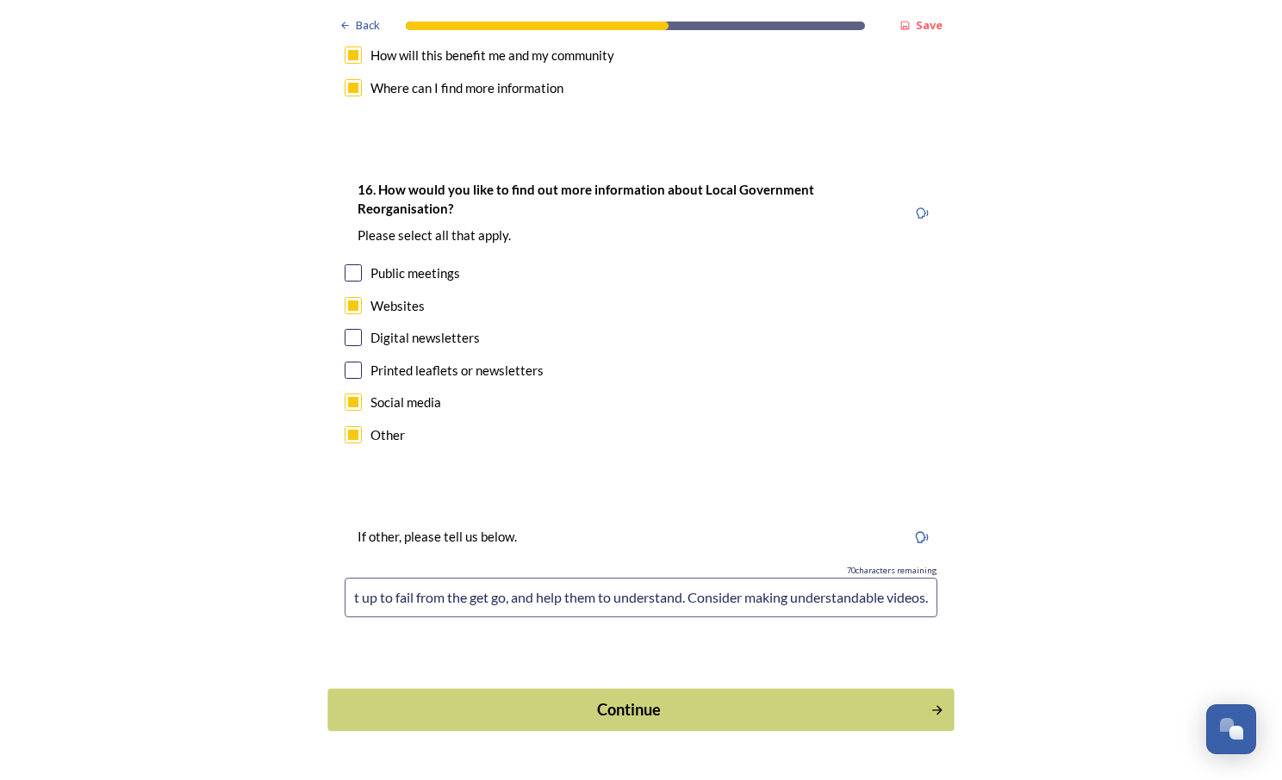
type input "The information needs to be in plain English and understandable to people aren'…"
click at [513, 699] on div "Continue" at bounding box center [629, 710] width 583 height 23
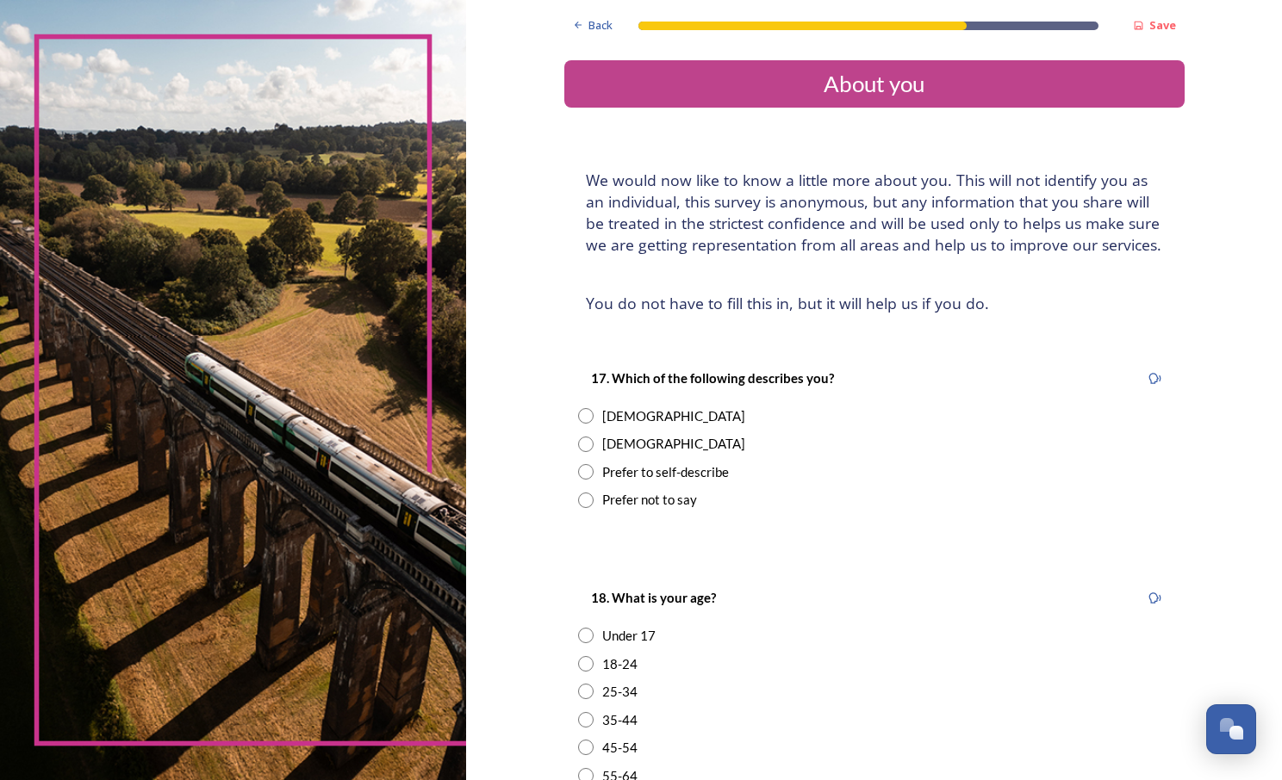
click at [615, 413] on div "[DEMOGRAPHIC_DATA]" at bounding box center [673, 417] width 143 height 20
radio input "true"
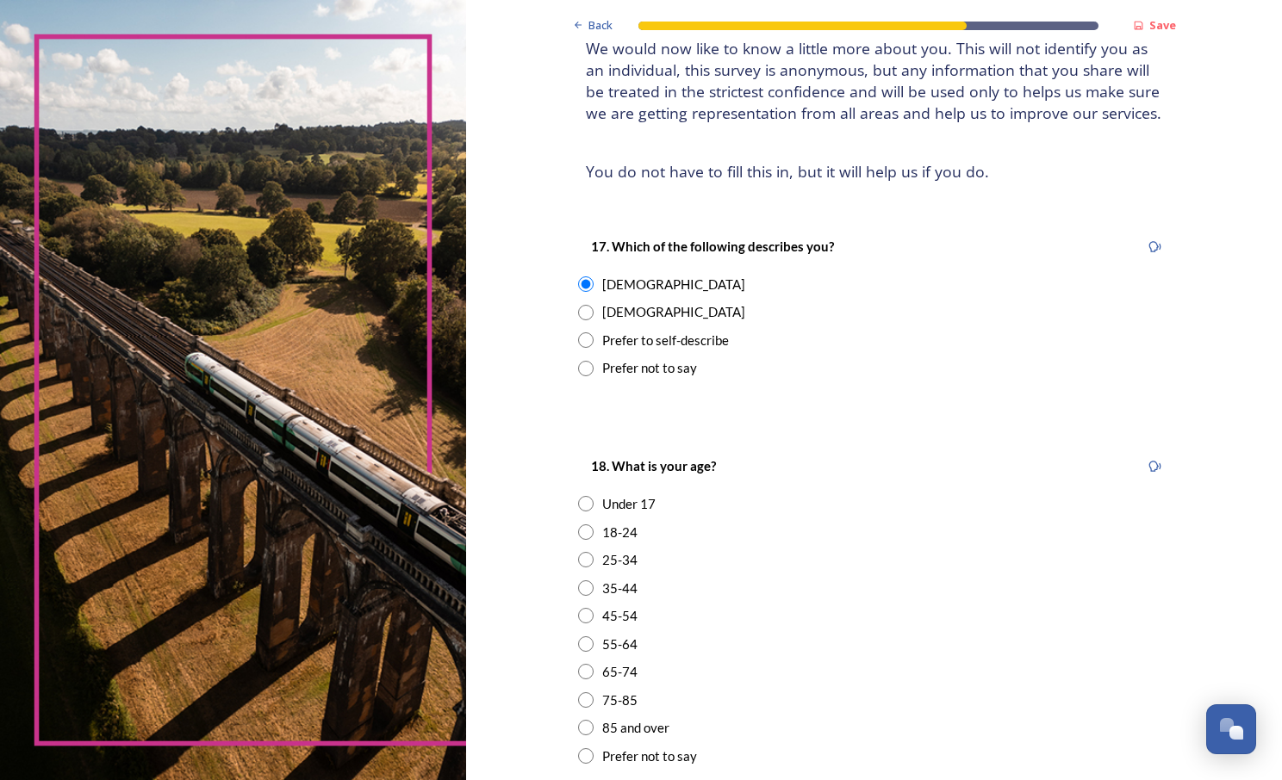
scroll to position [133, 0]
click at [606, 555] on div "25-34" at bounding box center [619, 560] width 35 height 20
radio input "true"
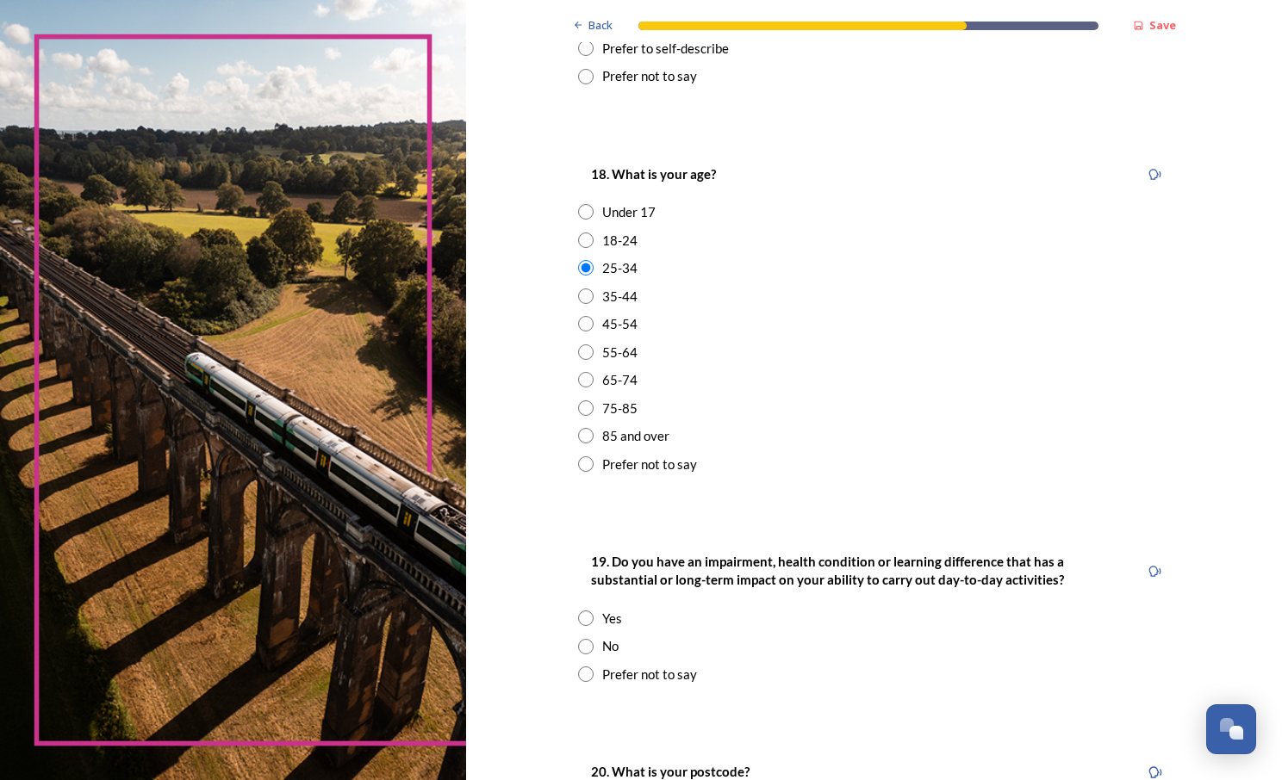
scroll to position [426, 0]
click at [587, 637] on div "No" at bounding box center [874, 645] width 593 height 20
radio input "true"
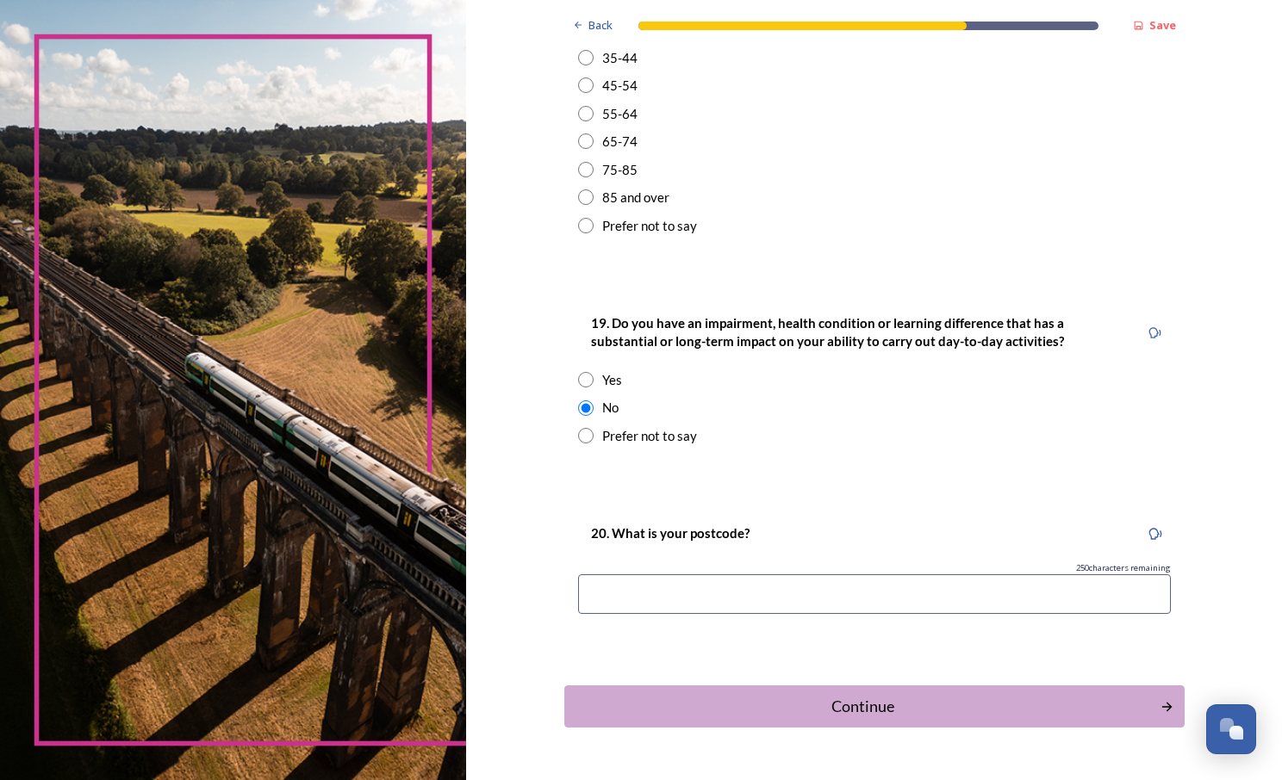
scroll to position [663, 0]
click at [606, 600] on input at bounding box center [874, 594] width 593 height 40
type input "bn16 4qt"
click at [668, 700] on div "Continue" at bounding box center [861, 705] width 583 height 23
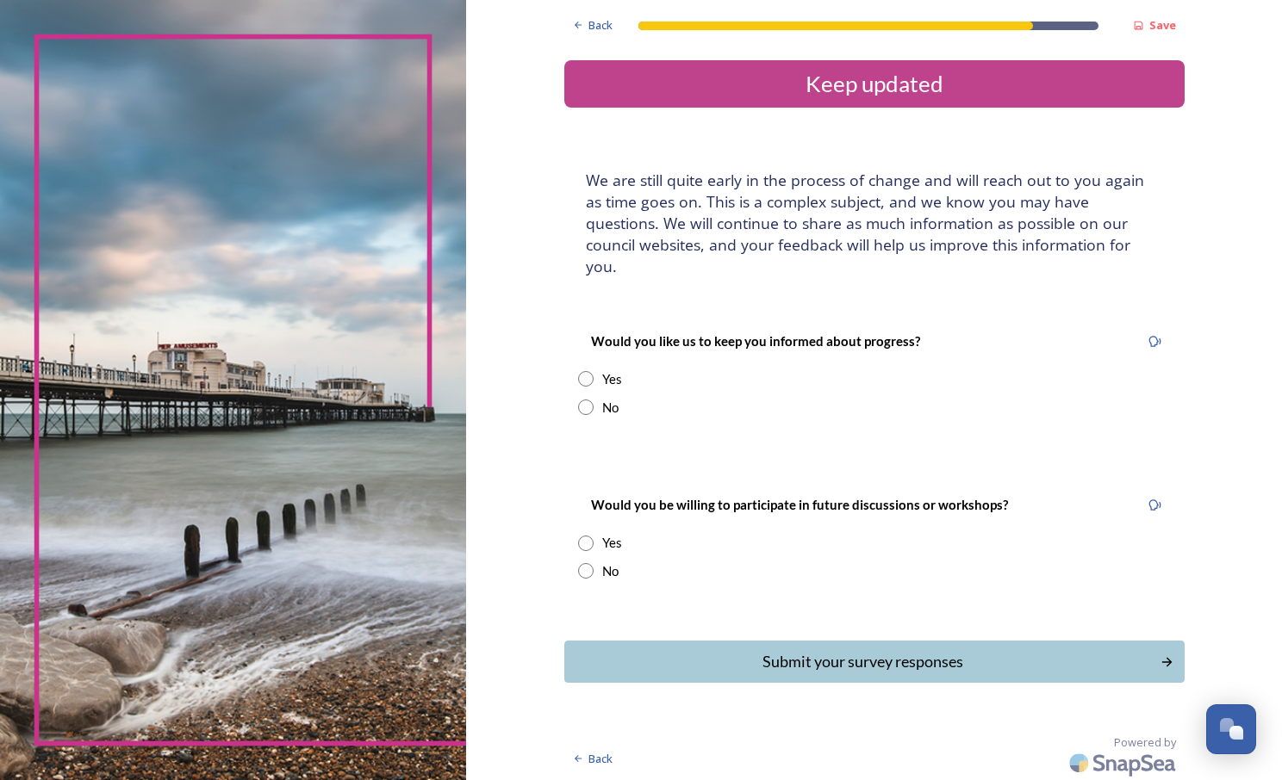
click at [599, 398] on div "No" at bounding box center [874, 408] width 593 height 20
radio input "true"
click at [617, 562] on div "No" at bounding box center [610, 572] width 16 height 20
radio input "true"
click at [673, 641] on button "Submit your survey responses" at bounding box center [874, 662] width 626 height 42
